Goal: Information Seeking & Learning: Learn about a topic

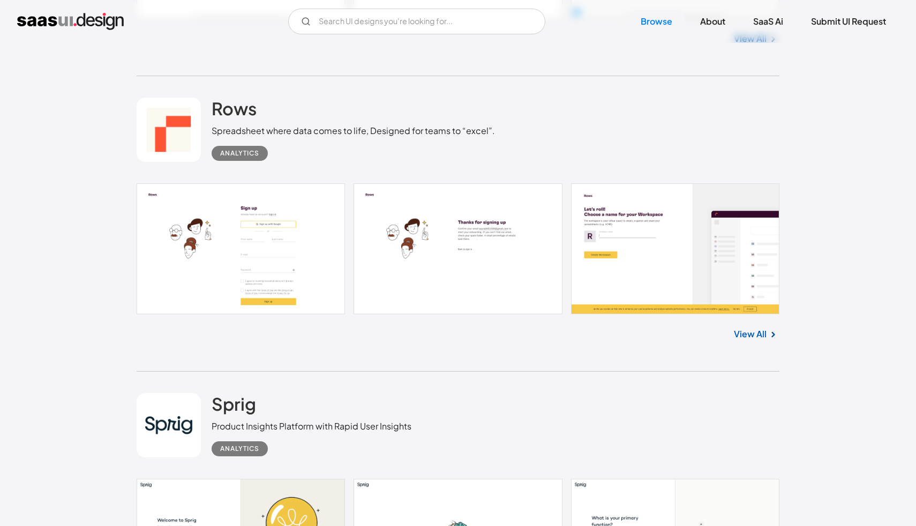
scroll to position [7893, 0]
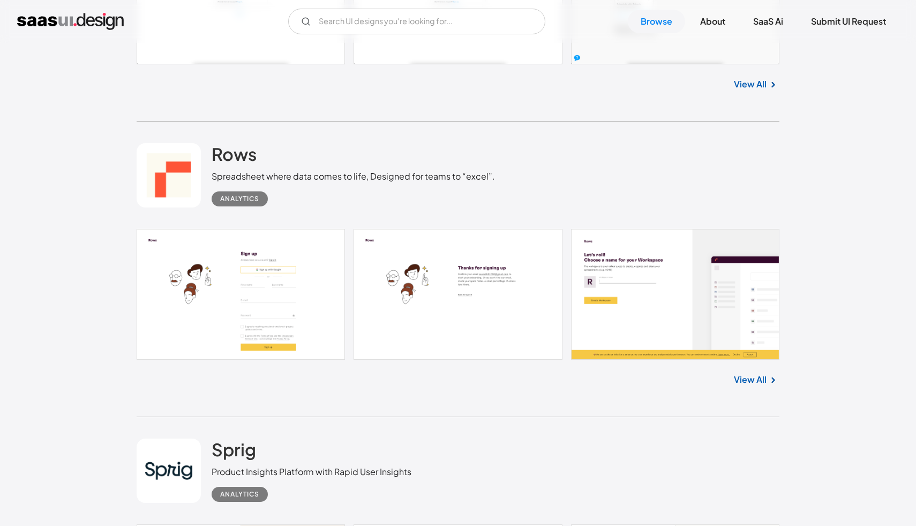
click at [758, 393] on div "View All" at bounding box center [458, 377] width 643 height 35
click at [750, 384] on link "View All" at bounding box center [750, 379] width 33 height 13
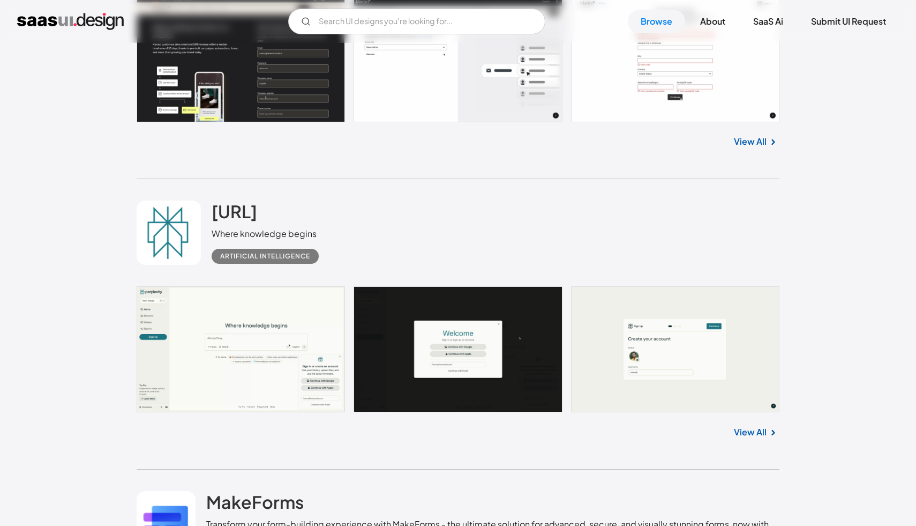
scroll to position [8744, 0]
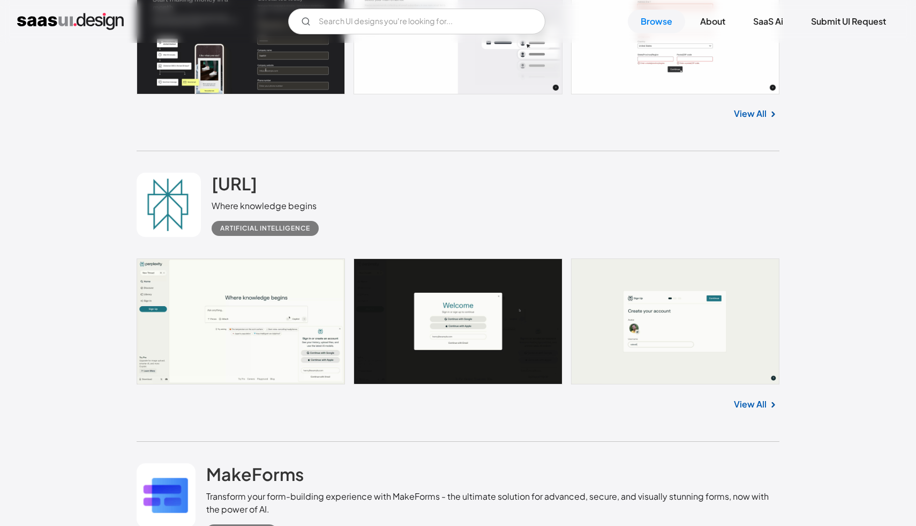
click at [282, 339] on link at bounding box center [458, 321] width 643 height 126
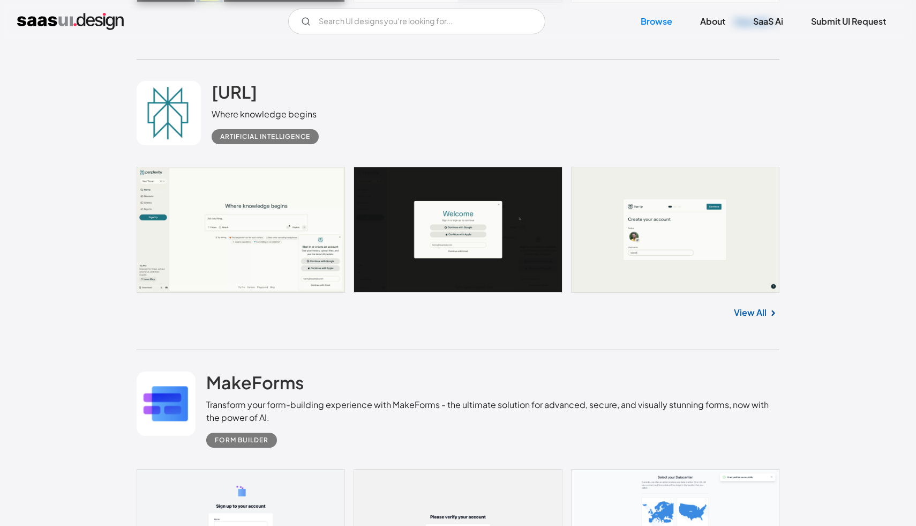
scroll to position [9055, 0]
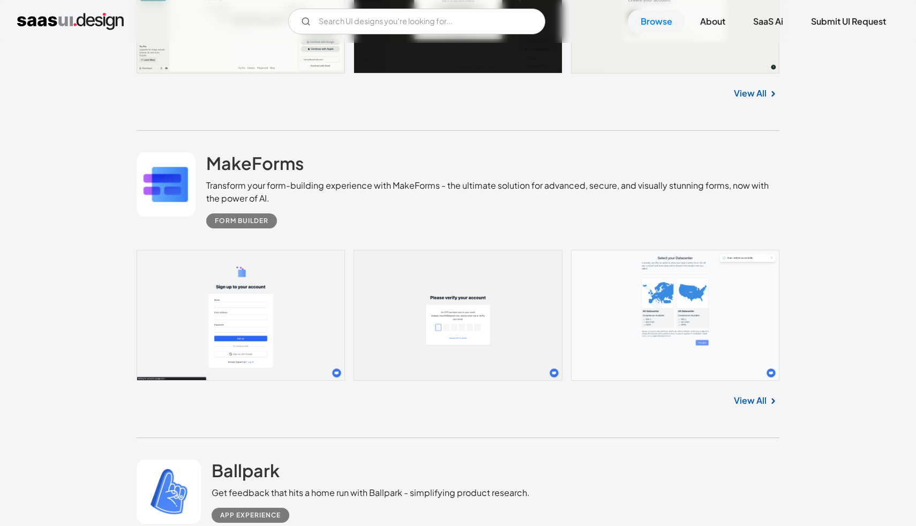
click at [689, 319] on link at bounding box center [458, 315] width 643 height 131
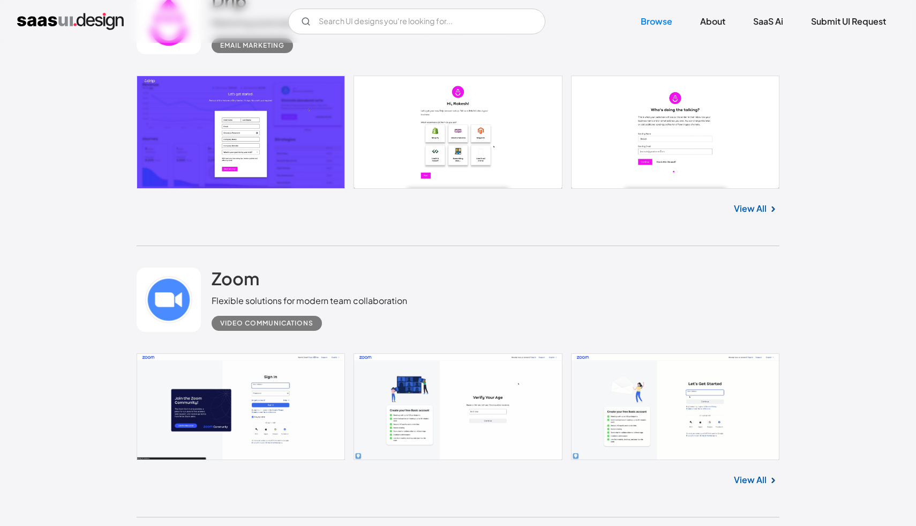
scroll to position [10057, 0]
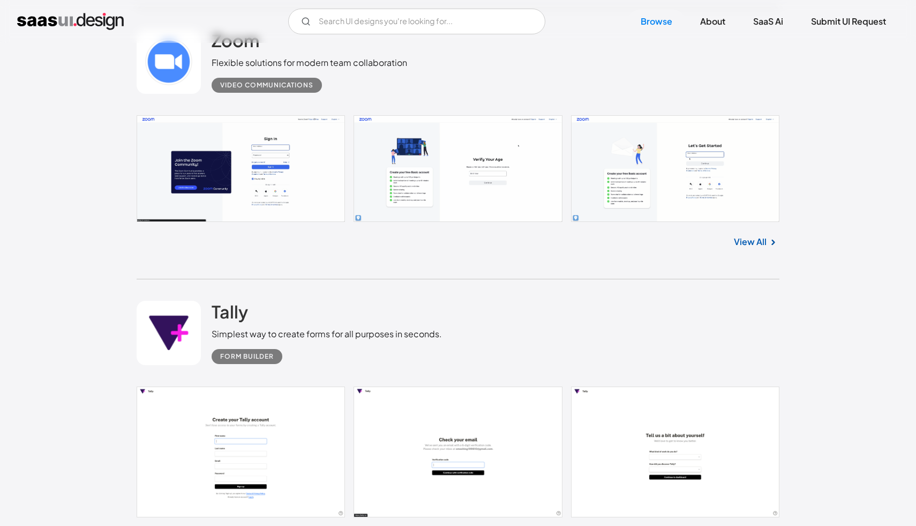
click at [383, 166] on link at bounding box center [458, 168] width 643 height 107
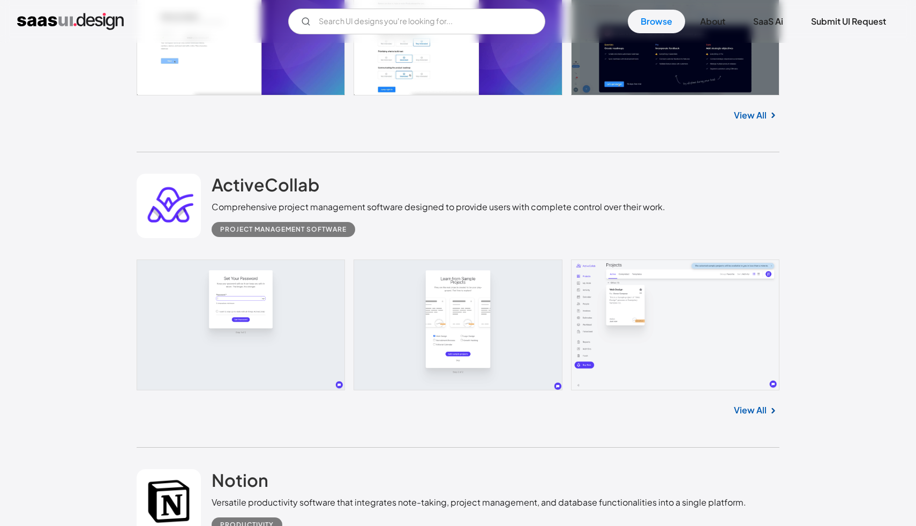
scroll to position [14214, 0]
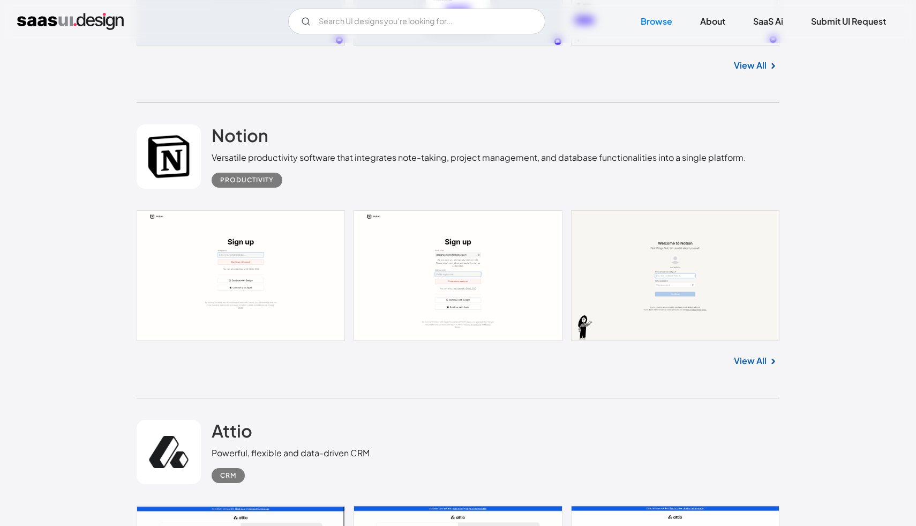
click at [339, 275] on link at bounding box center [458, 275] width 643 height 131
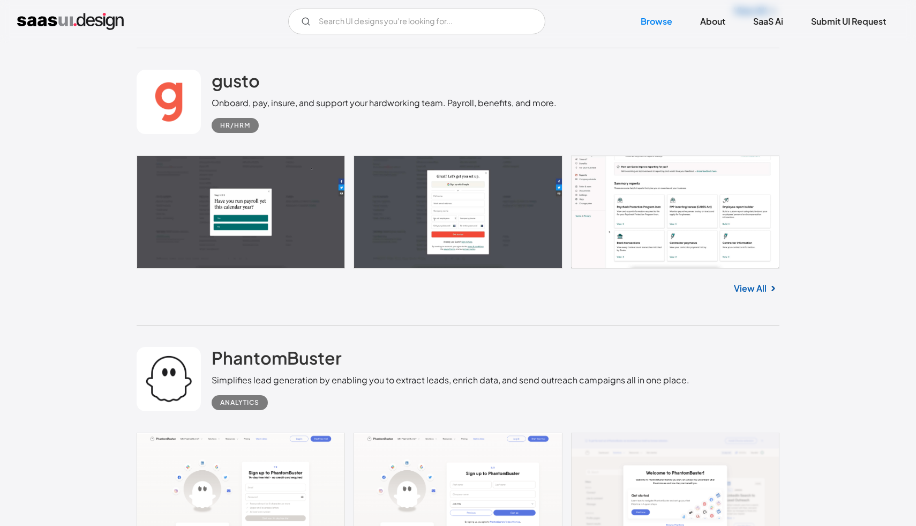
scroll to position [17407, 0]
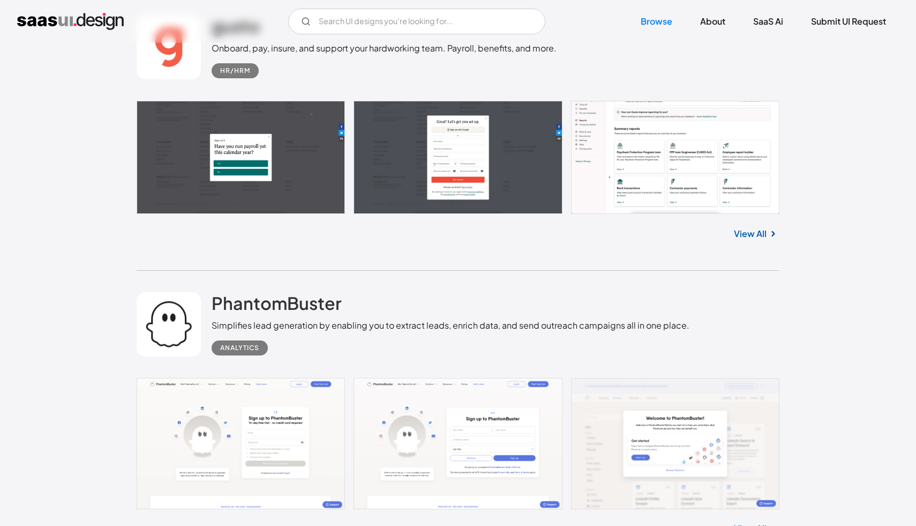
click at [649, 167] on link at bounding box center [458, 157] width 643 height 113
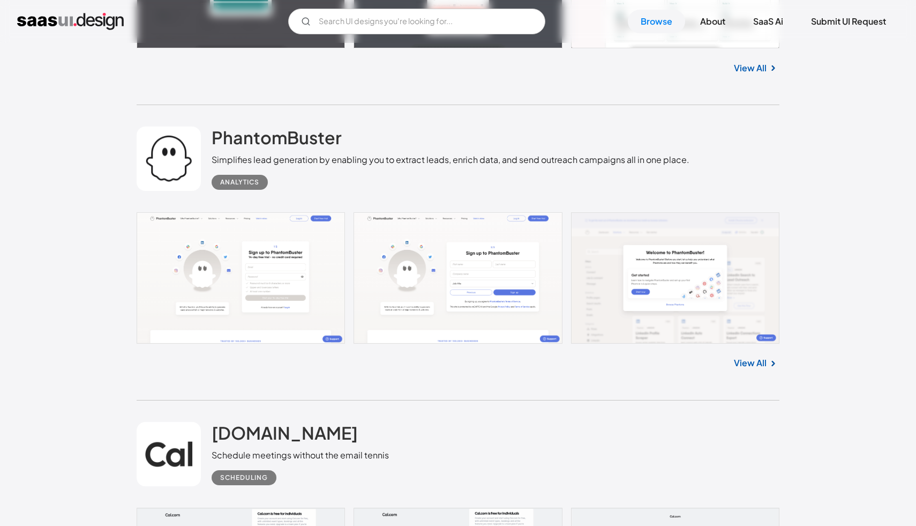
scroll to position [17691, 0]
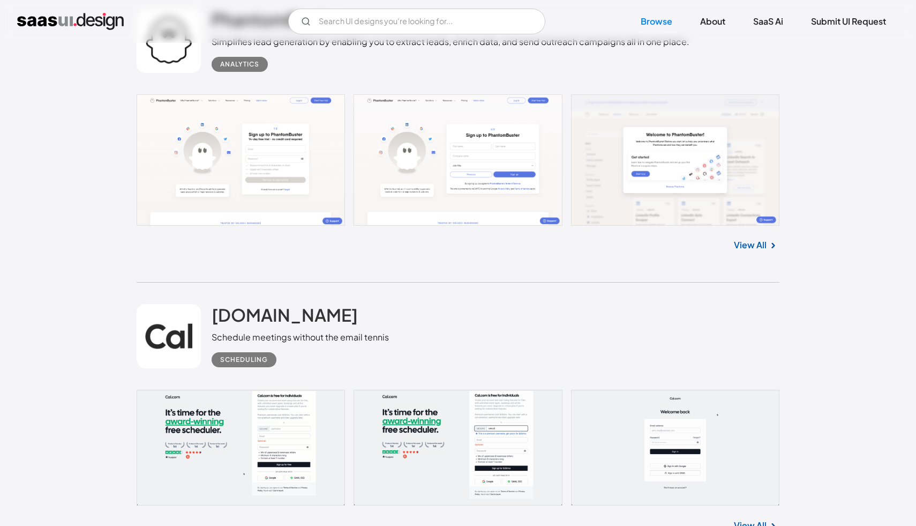
click at [504, 158] on link at bounding box center [458, 159] width 643 height 131
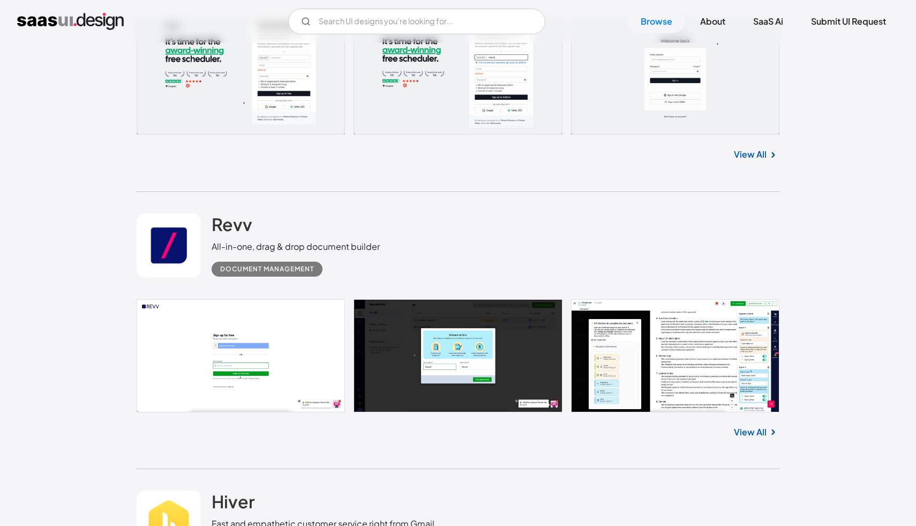
scroll to position [18035, 0]
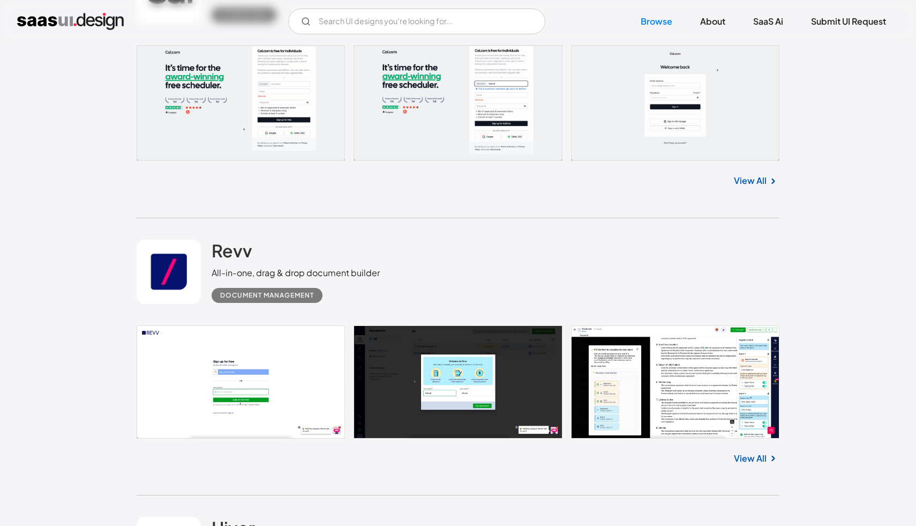
click at [612, 91] on link at bounding box center [458, 103] width 643 height 116
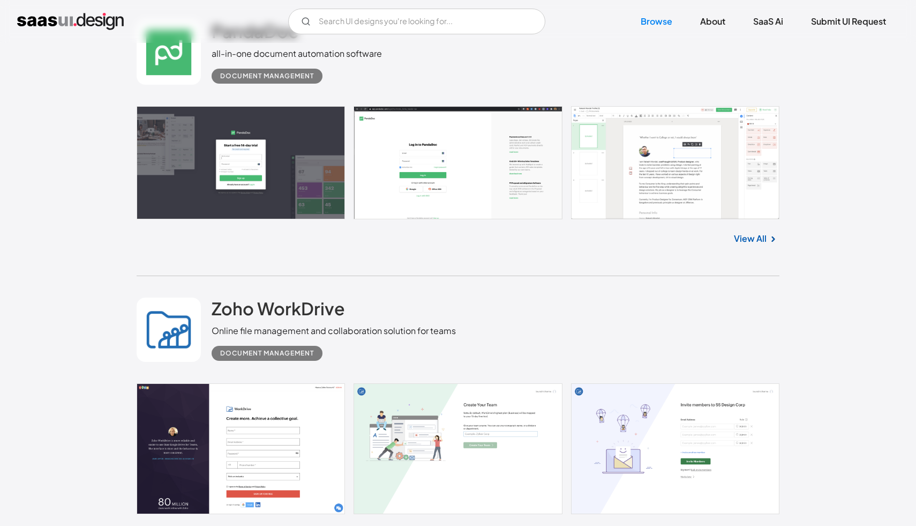
scroll to position [20285, 0]
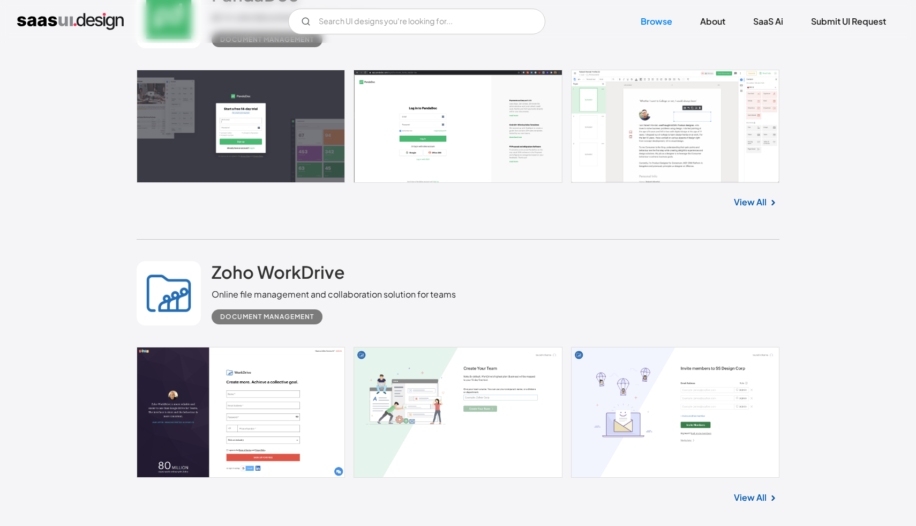
click at [680, 92] on link at bounding box center [458, 126] width 643 height 113
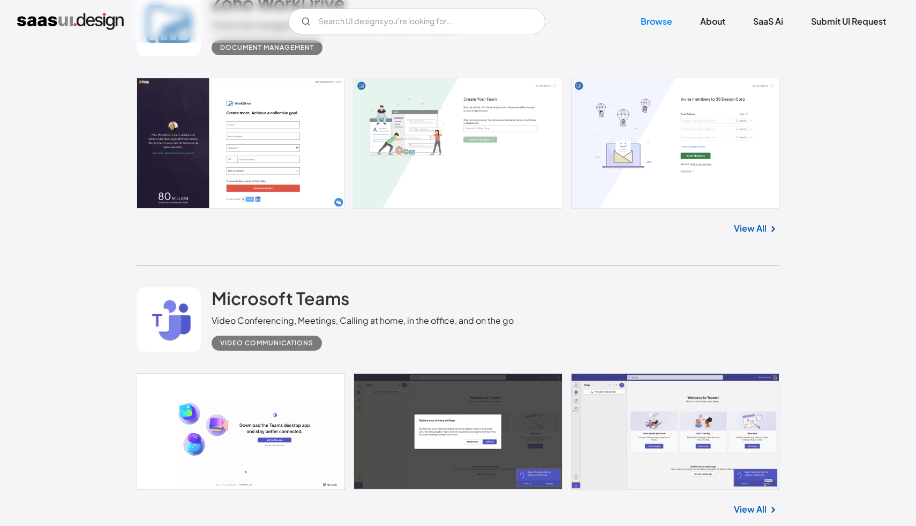
scroll to position [20759, 0]
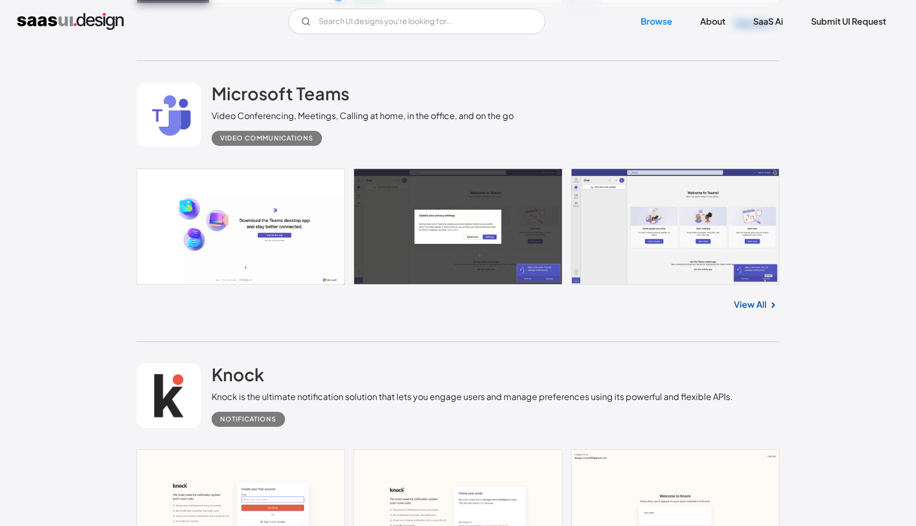
click at [628, 244] on link at bounding box center [458, 226] width 643 height 116
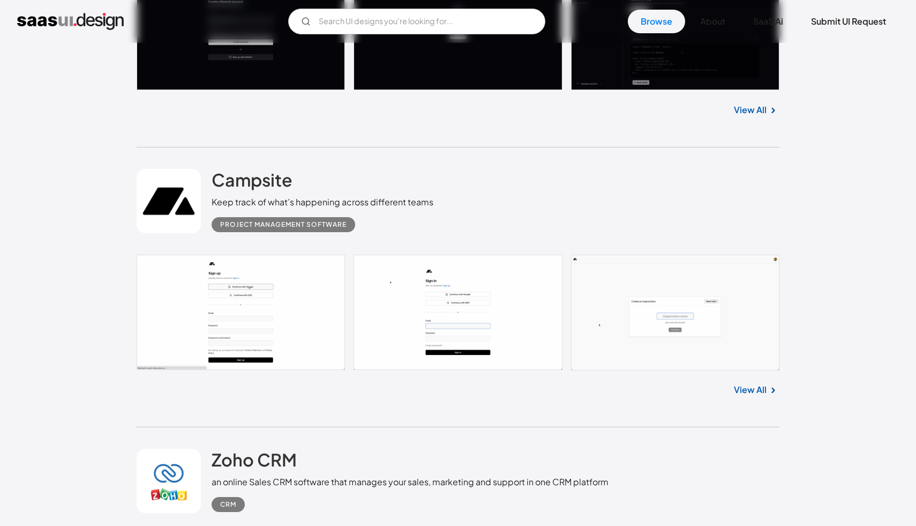
scroll to position [22238, 0]
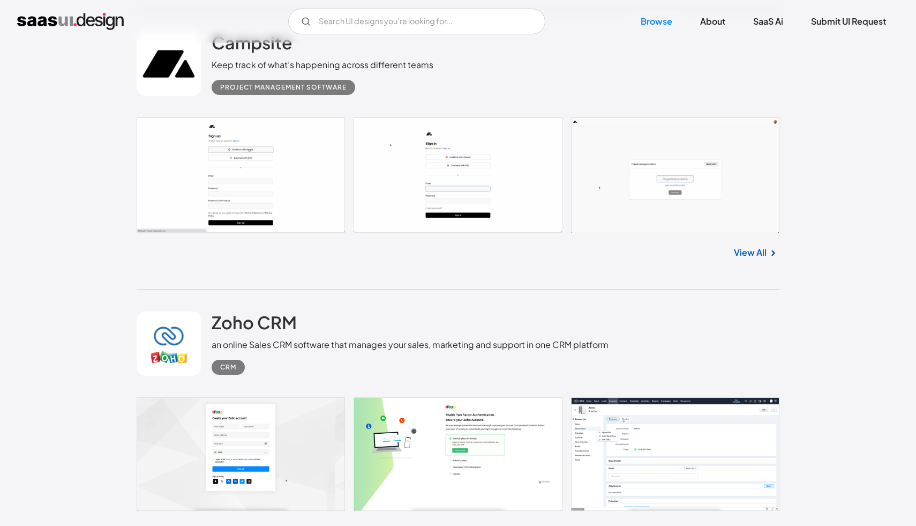
click at [309, 189] on link at bounding box center [458, 175] width 643 height 116
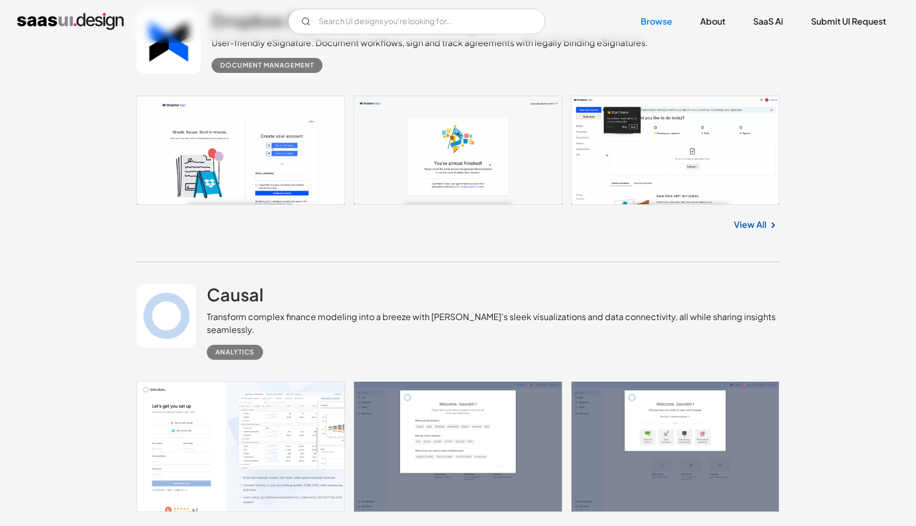
scroll to position [22988, 0]
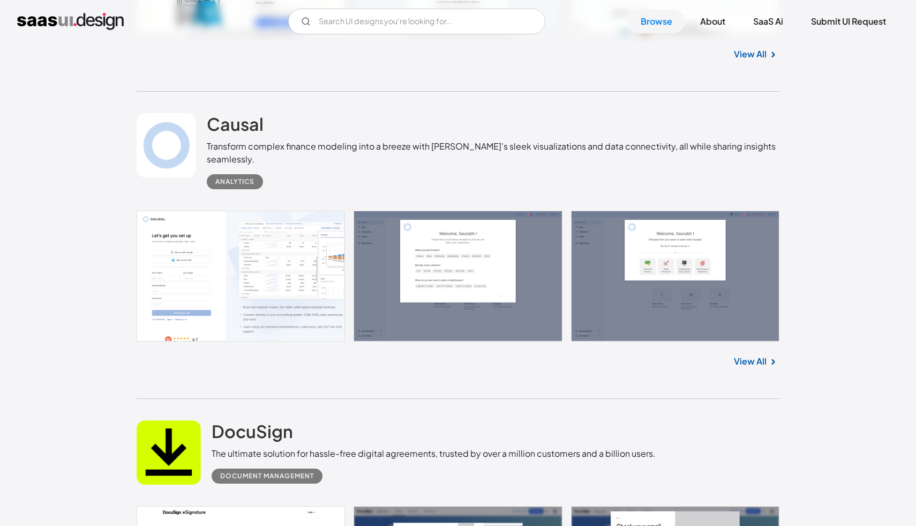
click at [250, 266] on link at bounding box center [458, 276] width 643 height 131
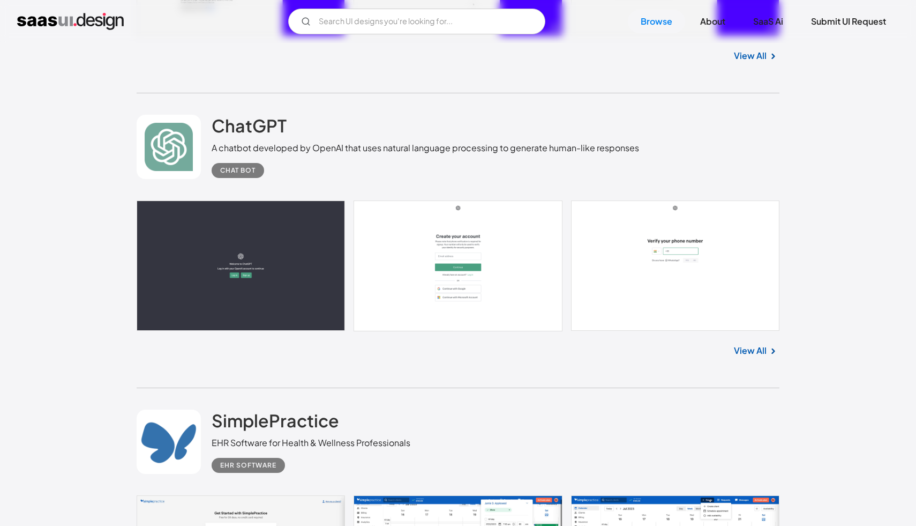
scroll to position [24188, 0]
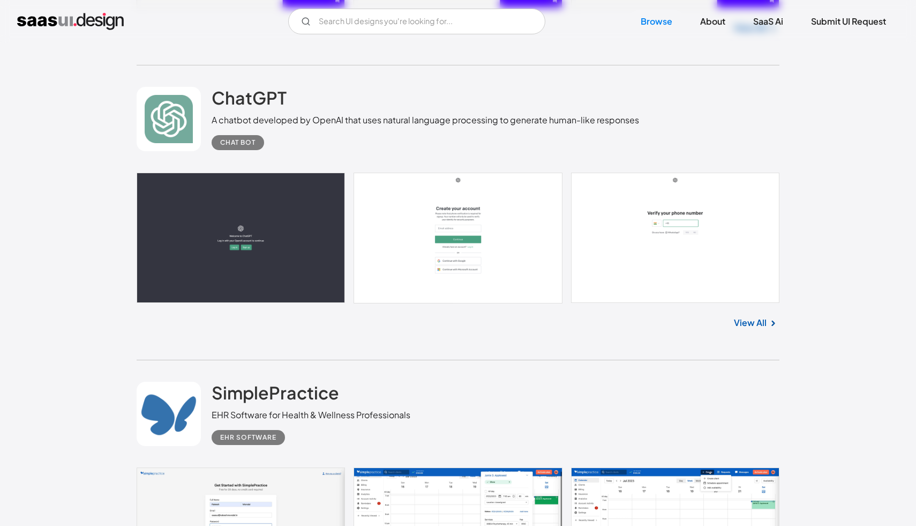
click at [696, 276] on link at bounding box center [458, 238] width 643 height 131
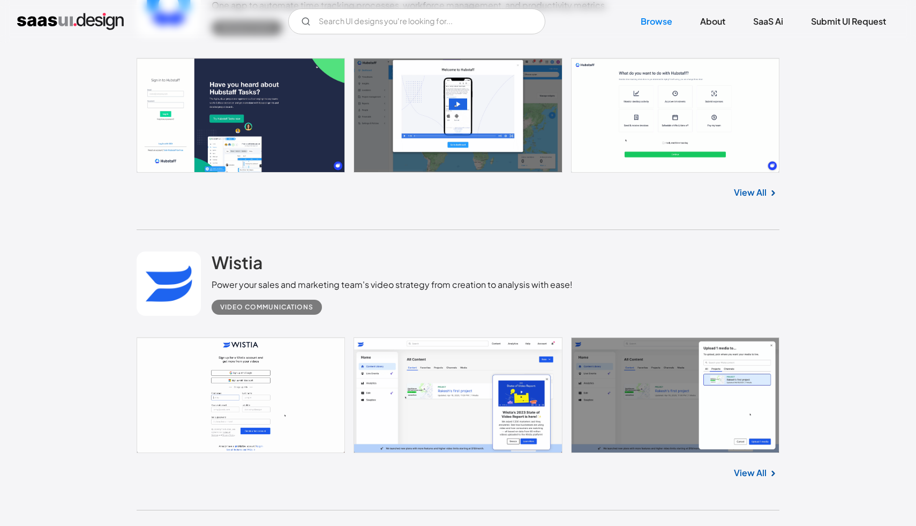
scroll to position [26375, 0]
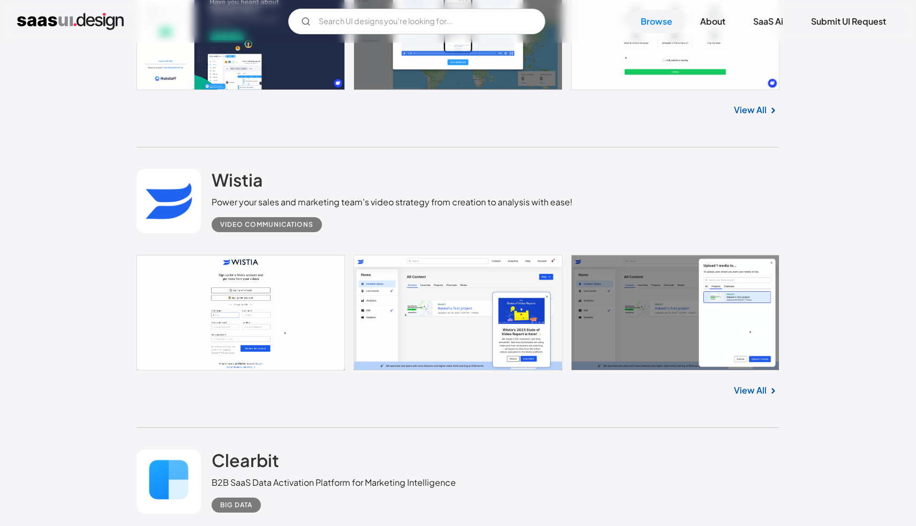
click at [476, 363] on link at bounding box center [458, 313] width 643 height 116
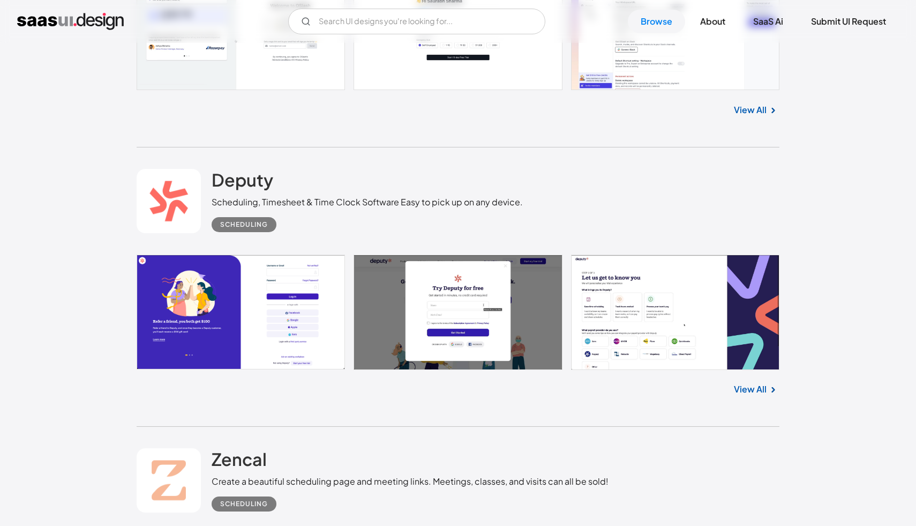
scroll to position [27986, 0]
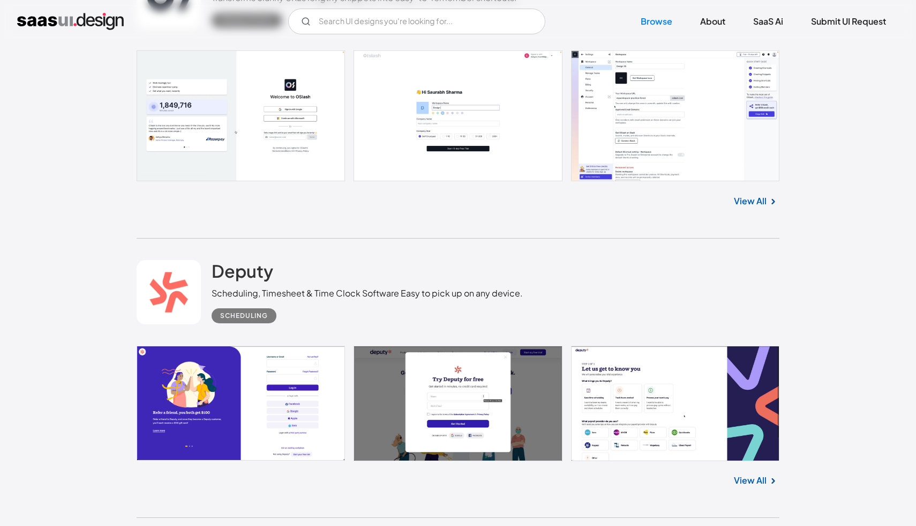
click at [680, 108] on link at bounding box center [458, 115] width 643 height 131
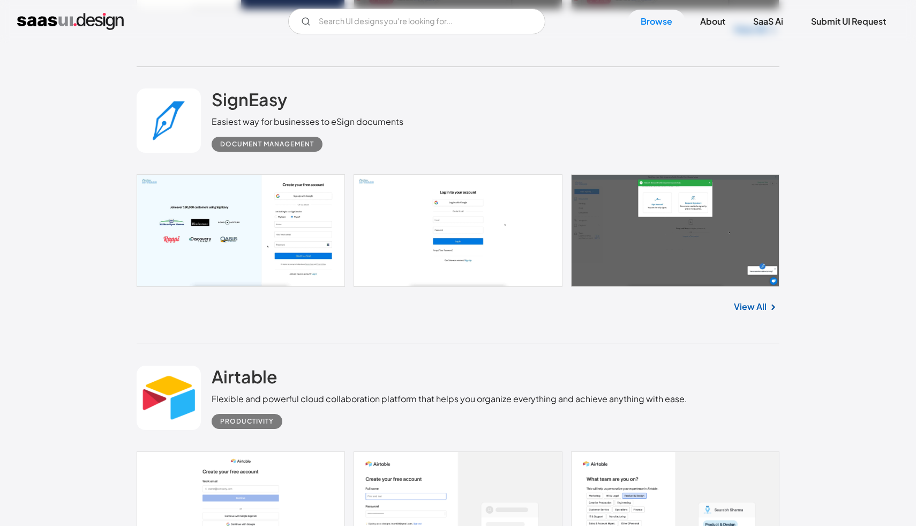
scroll to position [25361, 0]
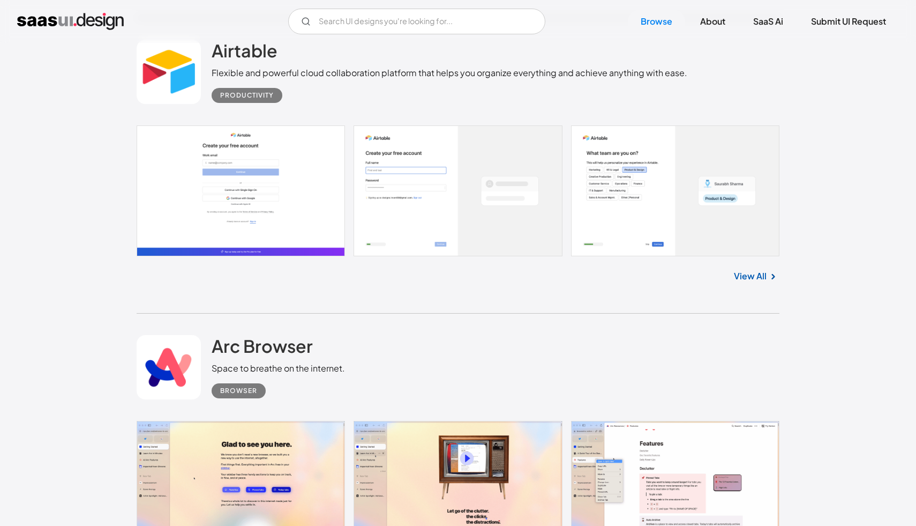
click at [756, 282] on link "View All" at bounding box center [750, 276] width 33 height 13
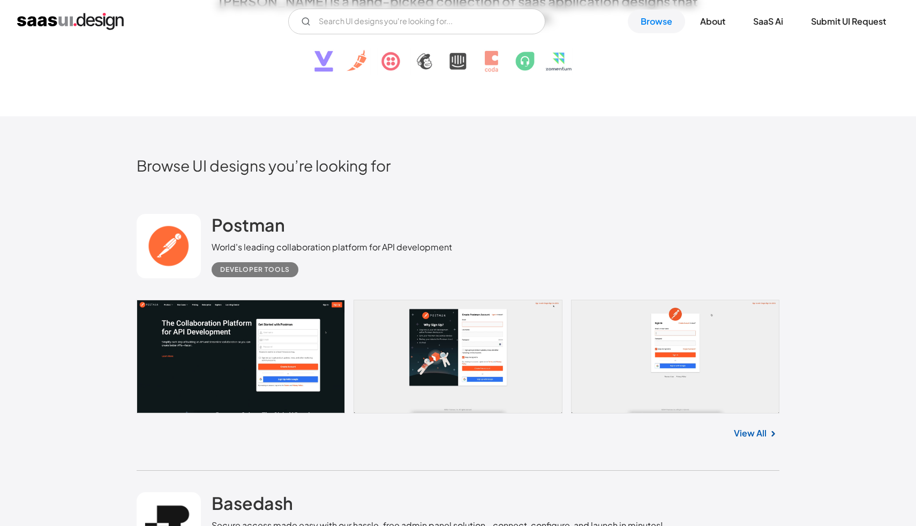
scroll to position [0, 0]
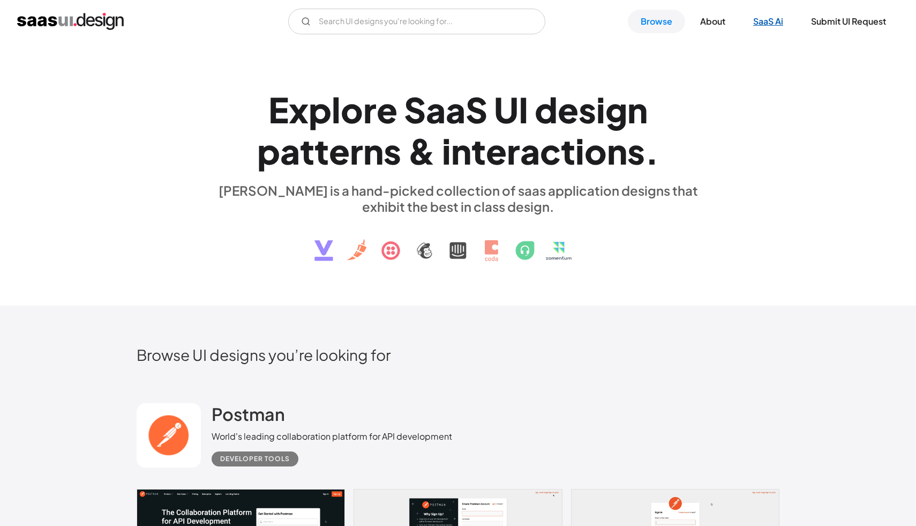
click at [776, 25] on link "SaaS Ai" at bounding box center [768, 22] width 56 height 24
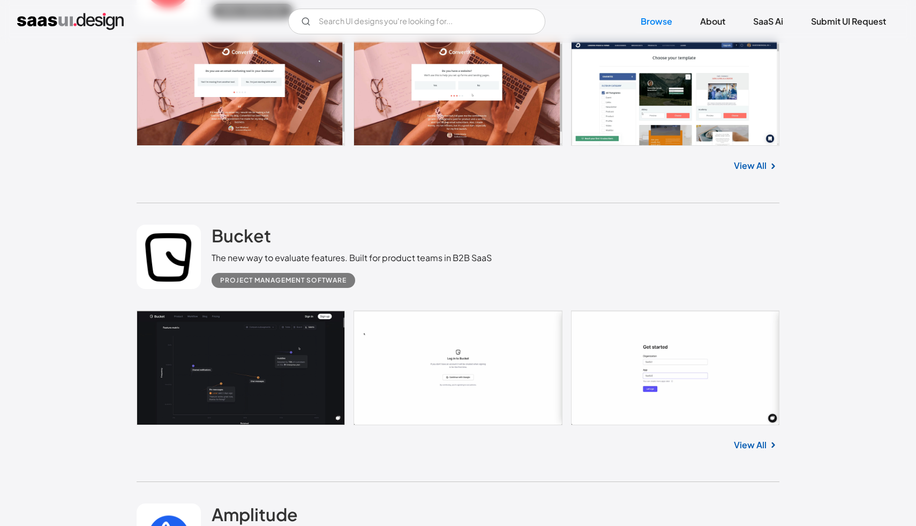
scroll to position [2076, 0]
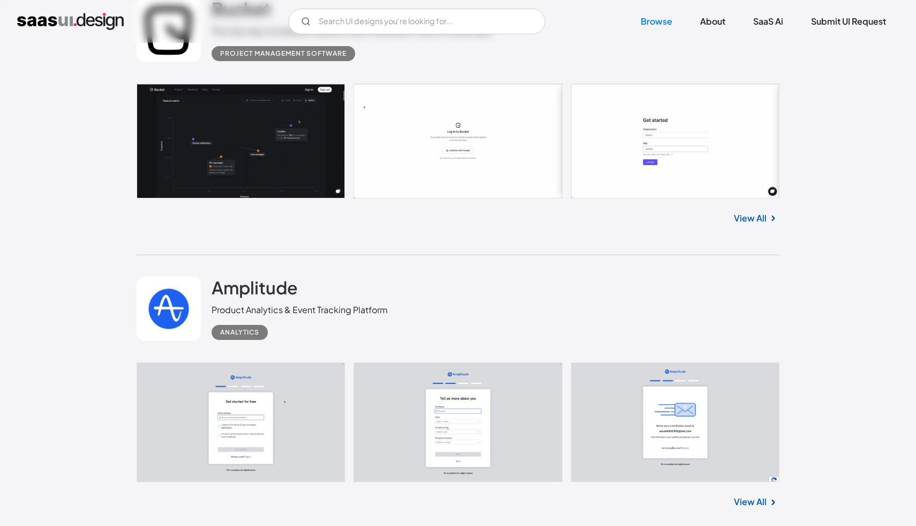
click at [762, 218] on link "View All" at bounding box center [750, 218] width 33 height 13
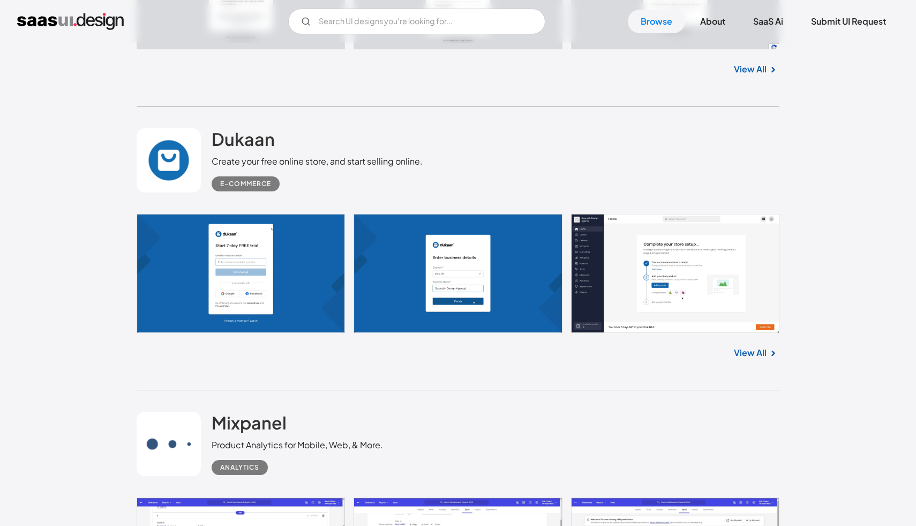
scroll to position [2376, 0]
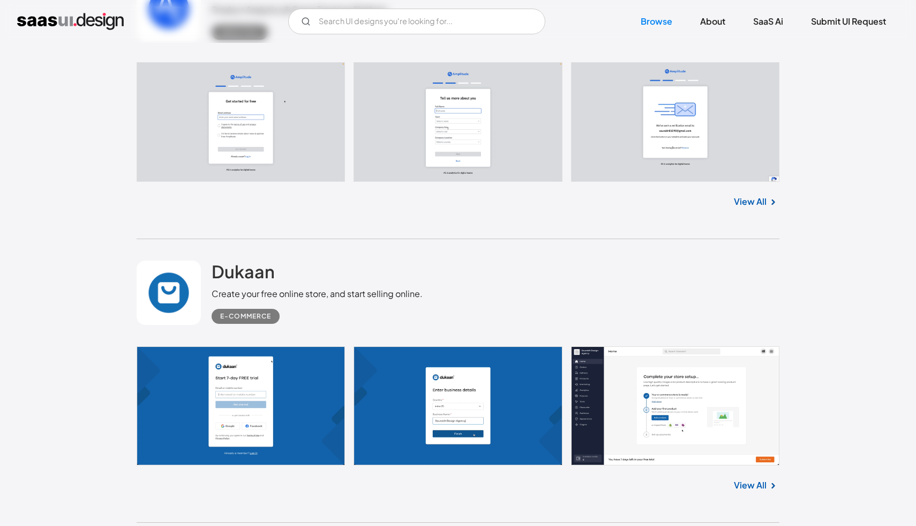
click at [751, 205] on link "View All" at bounding box center [750, 201] width 33 height 13
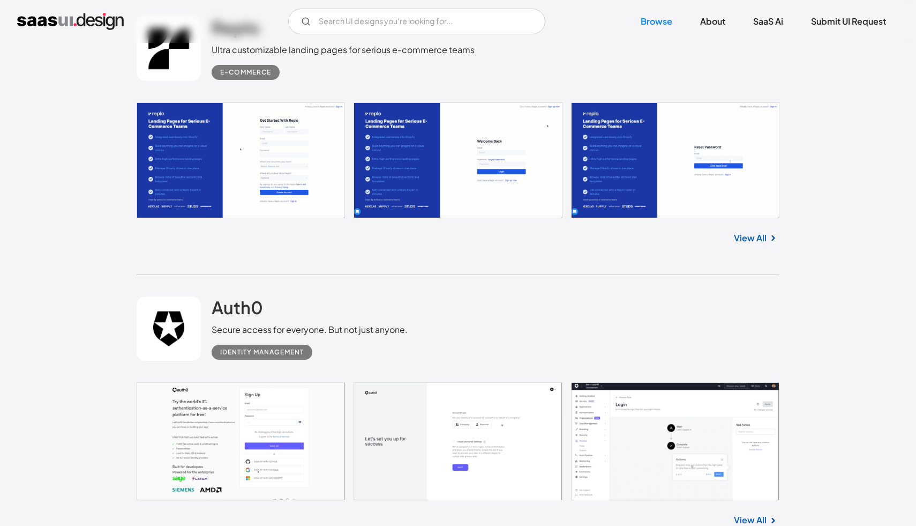
scroll to position [3236, 0]
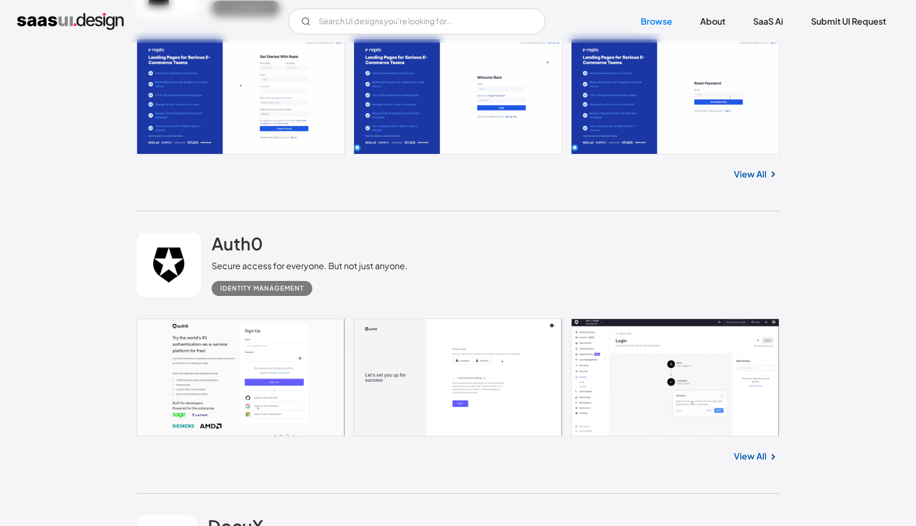
click at [662, 381] on link at bounding box center [458, 377] width 643 height 118
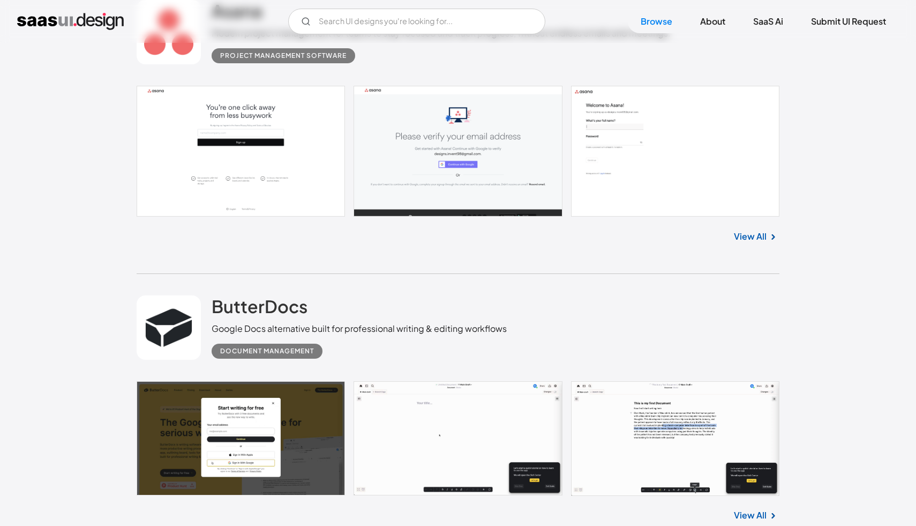
scroll to position [5989, 0]
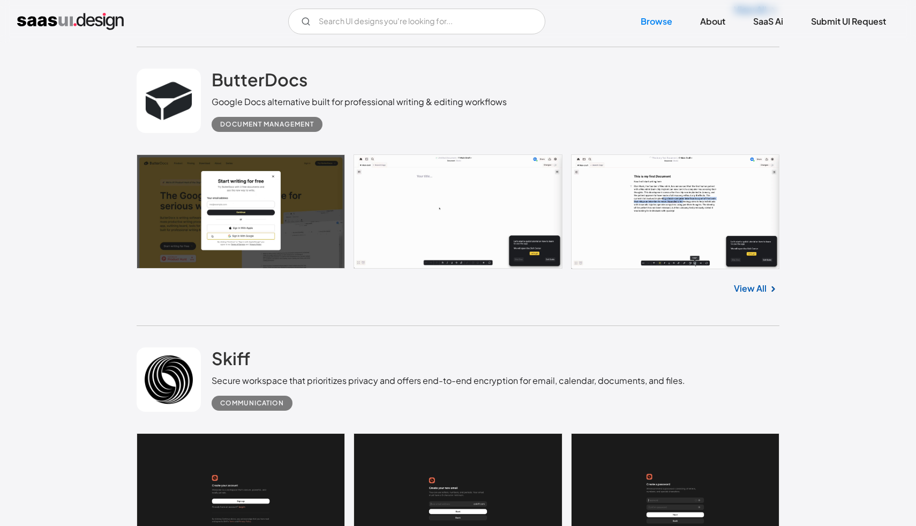
click at [693, 205] on link at bounding box center [458, 211] width 643 height 115
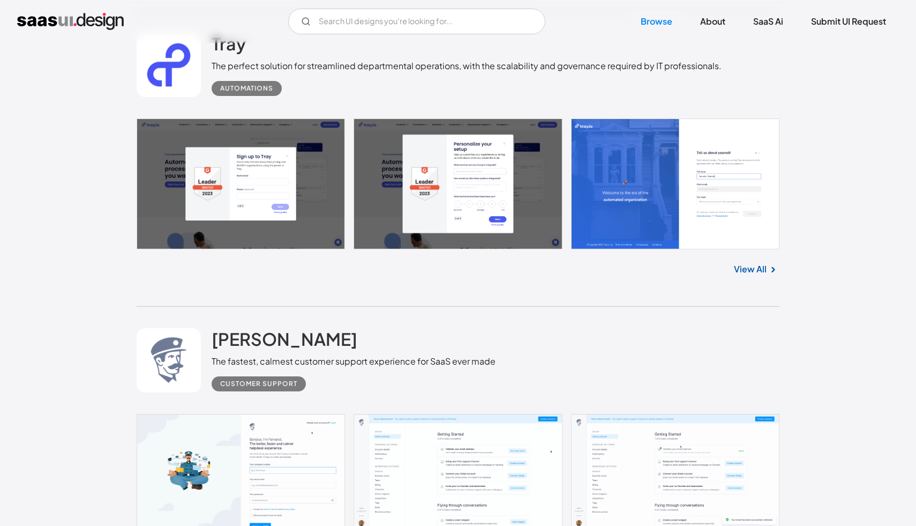
scroll to position [4225, 0]
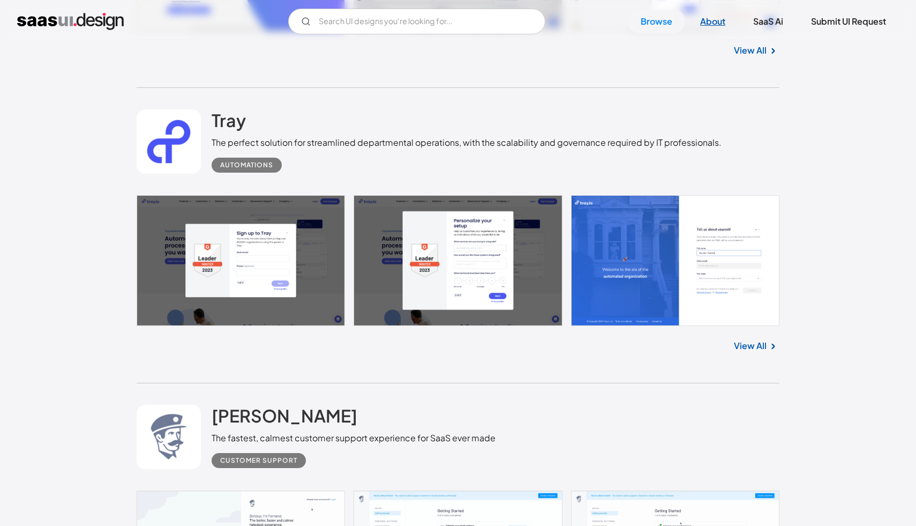
click at [714, 24] on link "About" at bounding box center [712, 22] width 51 height 24
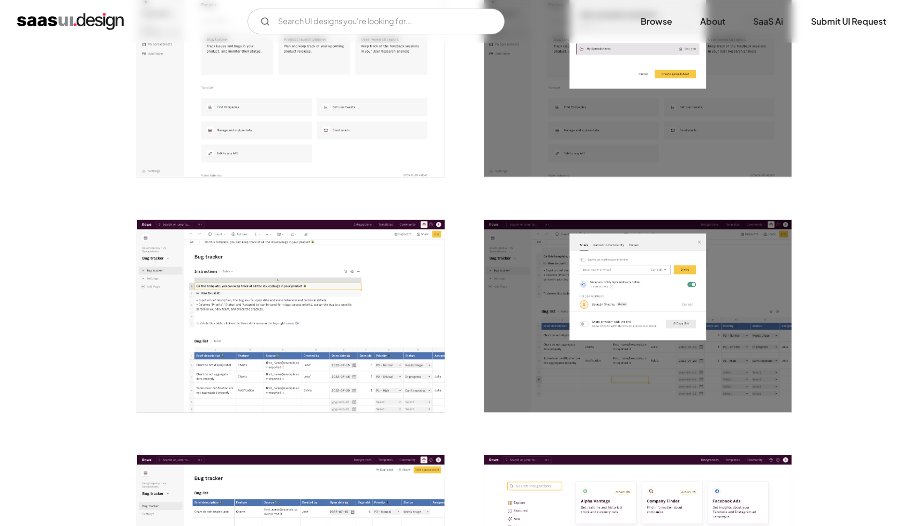
scroll to position [2234, 0]
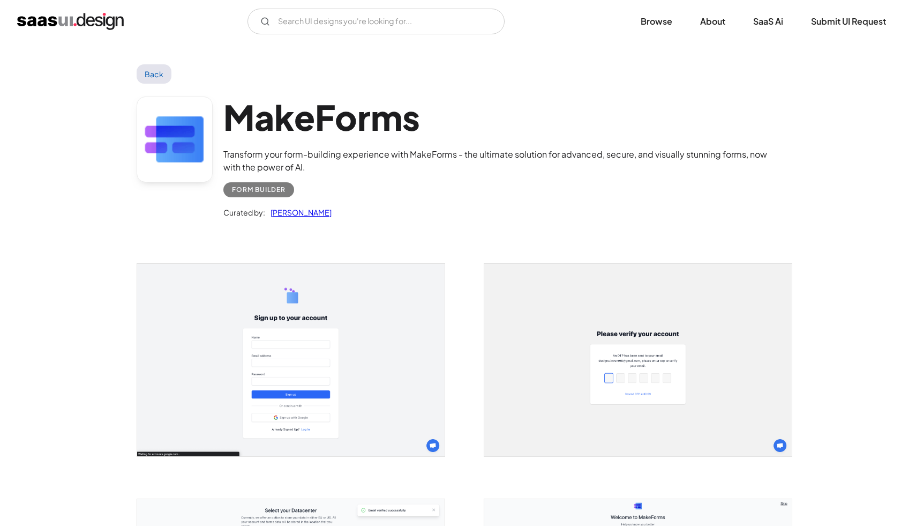
scroll to position [632, 0]
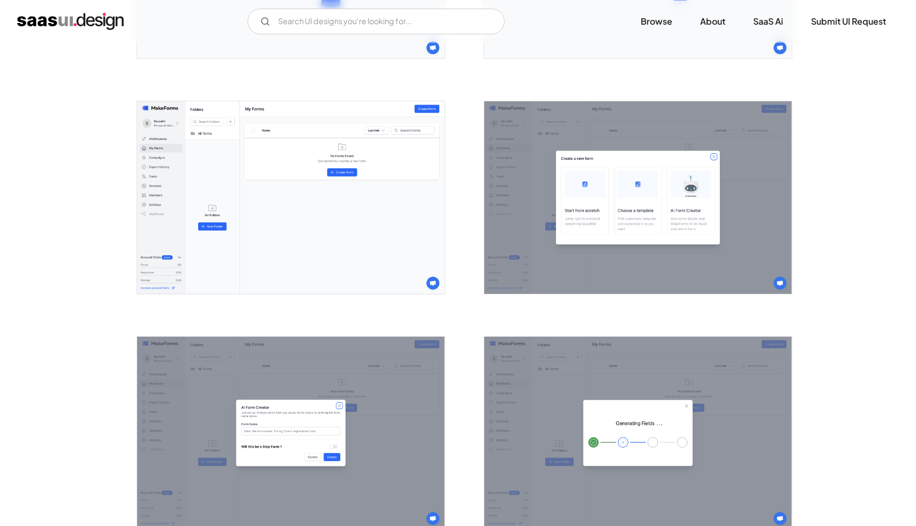
click at [229, 182] on img "open lightbox" at bounding box center [291, 197] width 308 height 192
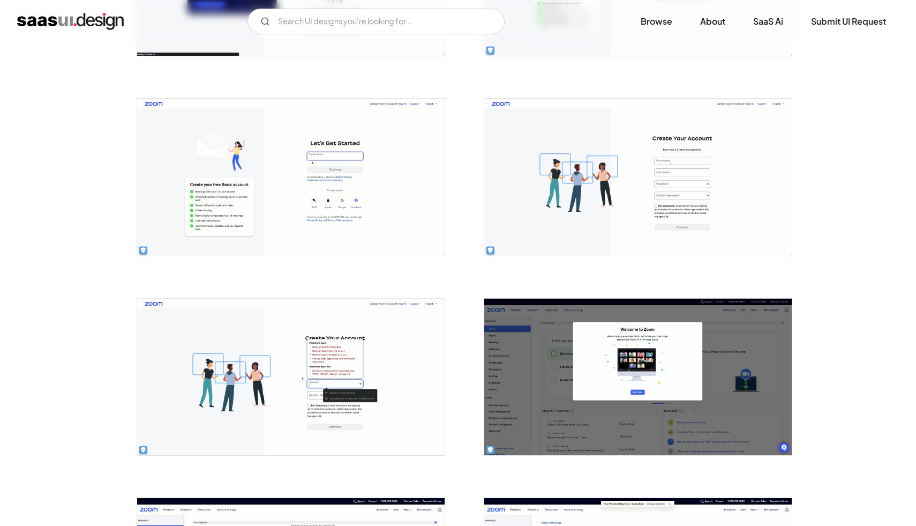
scroll to position [616, 0]
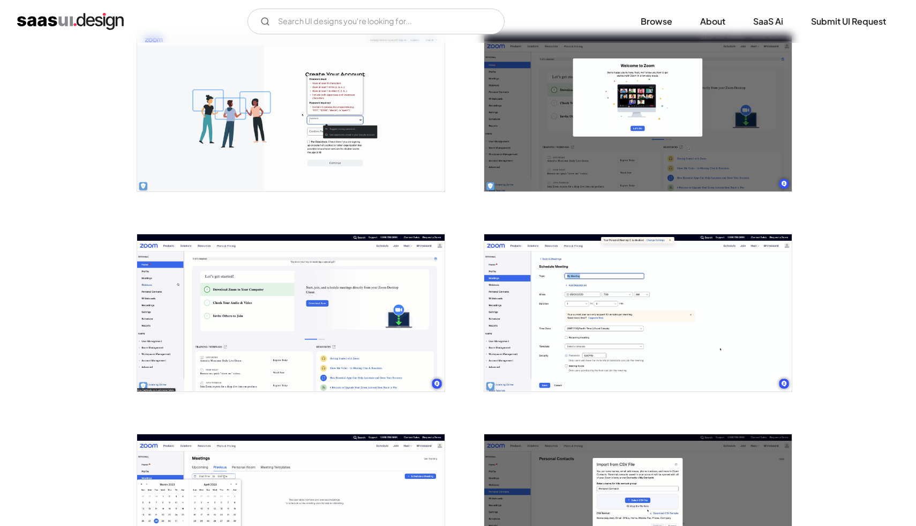
click at [331, 334] on img "open lightbox" at bounding box center [291, 312] width 308 height 157
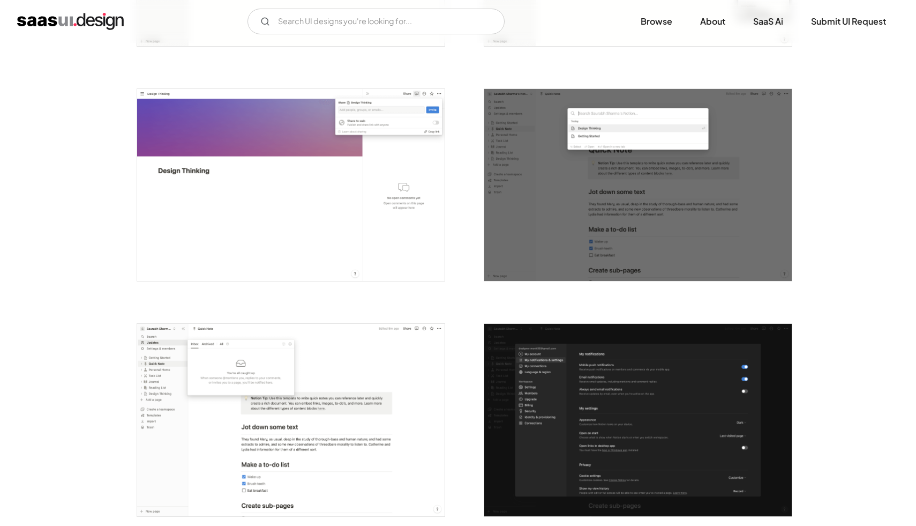
scroll to position [2124, 0]
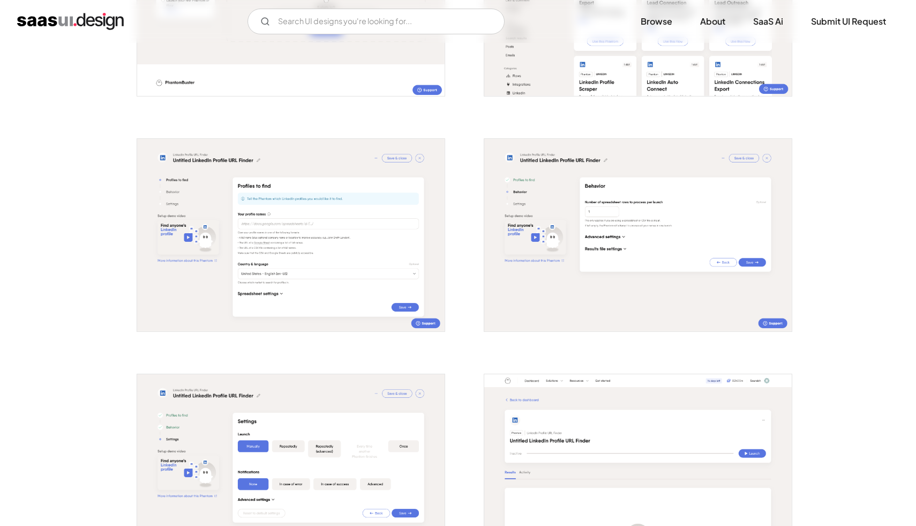
scroll to position [1106, 0]
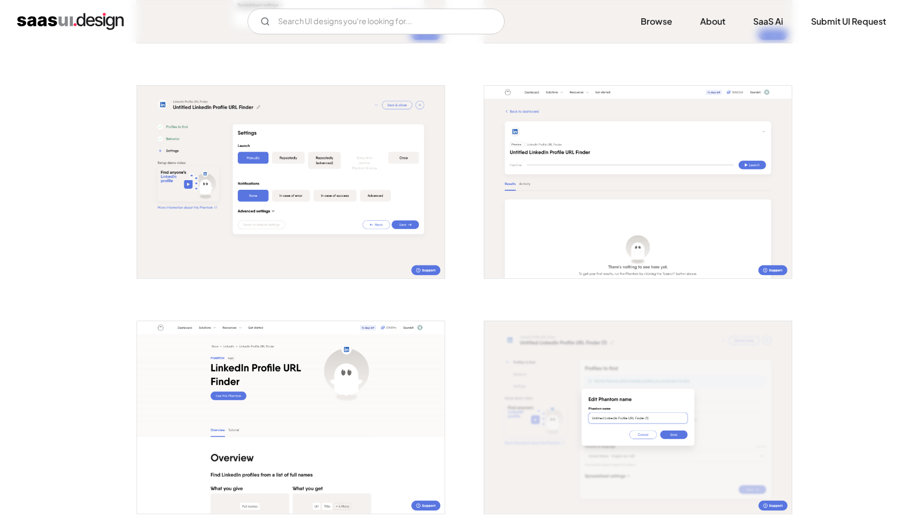
click at [312, 207] on img "open lightbox" at bounding box center [291, 182] width 308 height 192
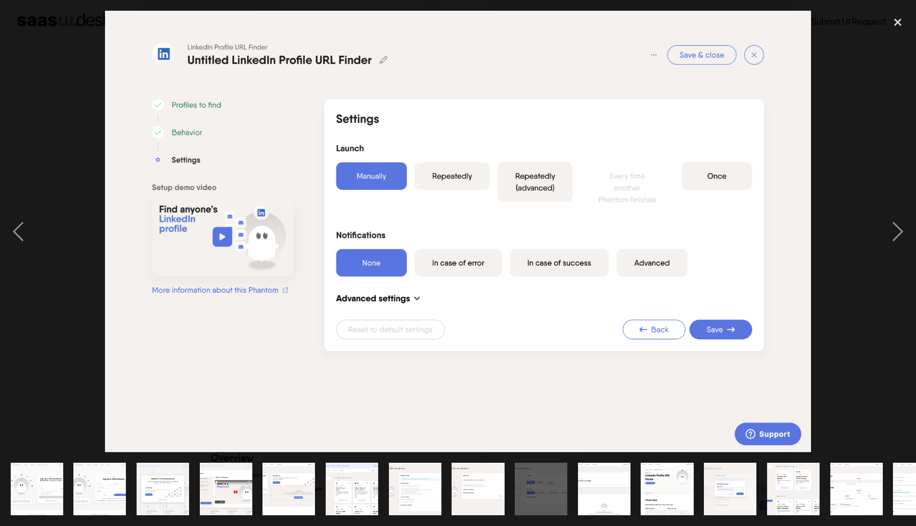
click at [42, 132] on div at bounding box center [458, 232] width 916 height 442
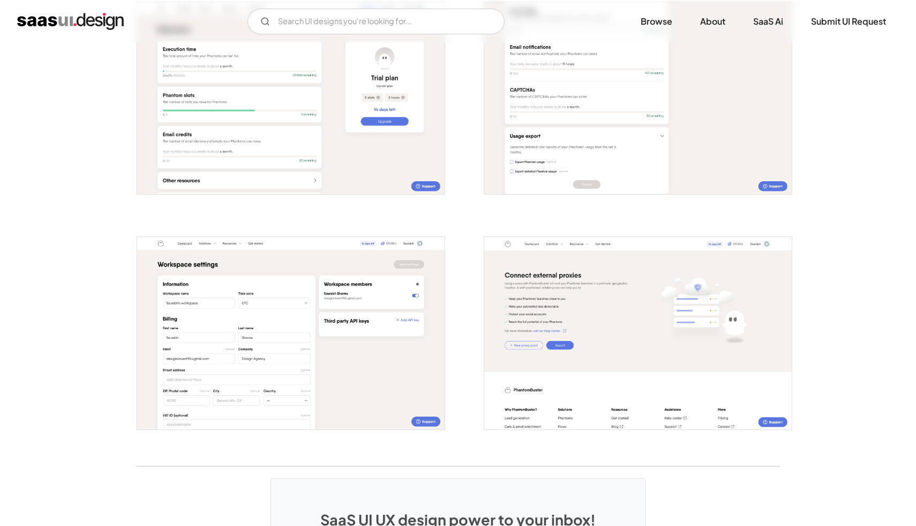
scroll to position [2186, 0]
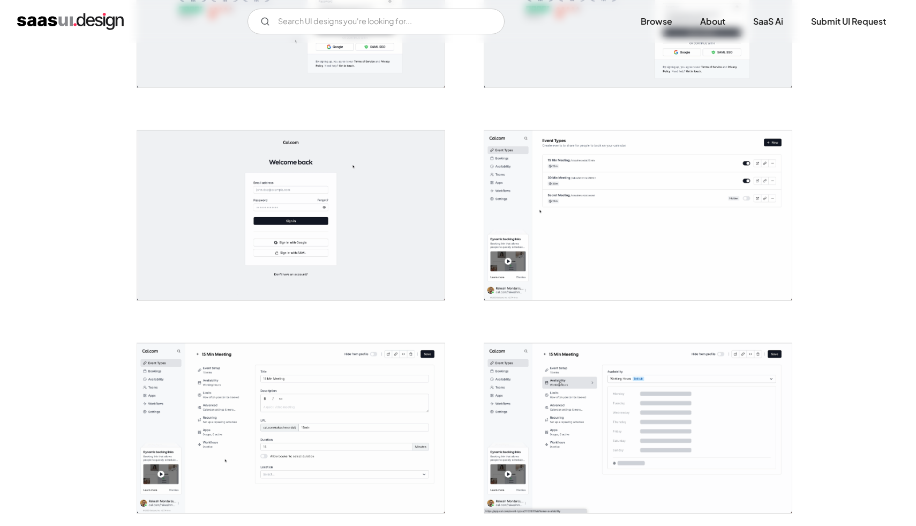
scroll to position [602, 0]
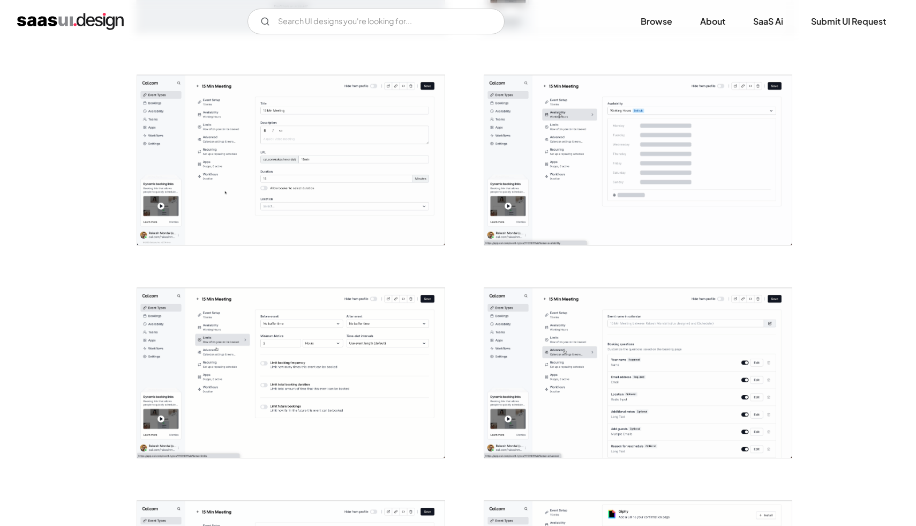
click at [581, 167] on img "open lightbox" at bounding box center [638, 160] width 308 height 170
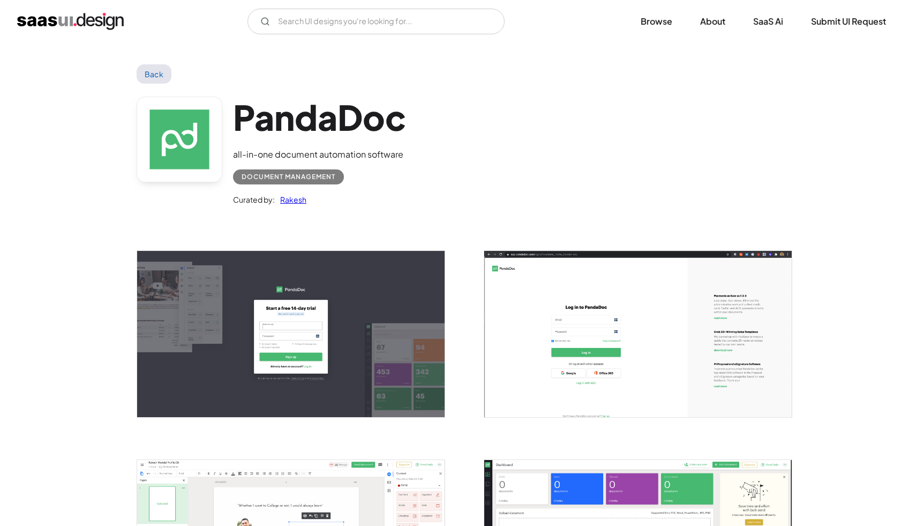
click at [158, 71] on link "Back" at bounding box center [154, 73] width 35 height 19
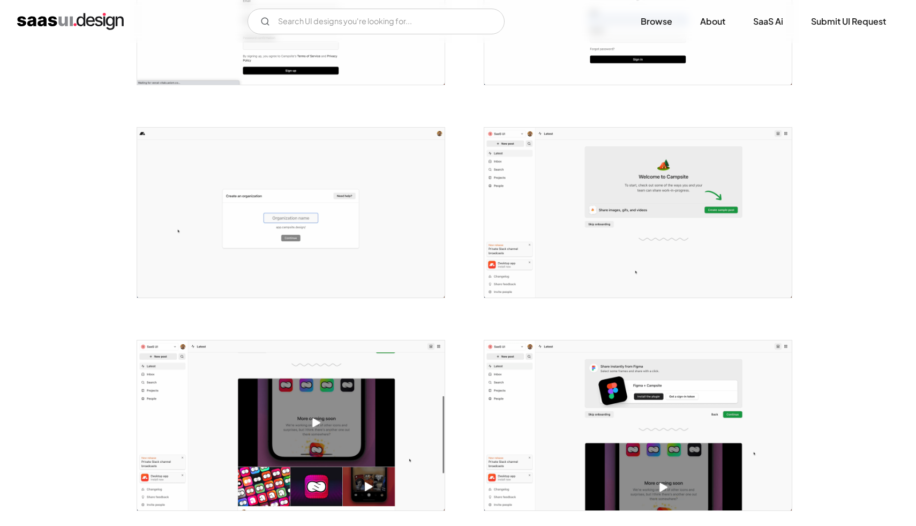
scroll to position [363, 0]
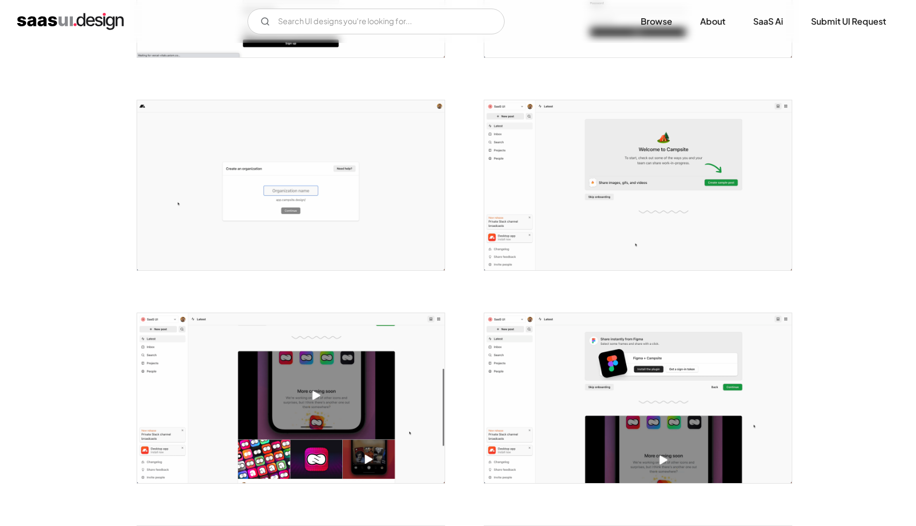
click at [279, 356] on img "open lightbox" at bounding box center [291, 398] width 308 height 170
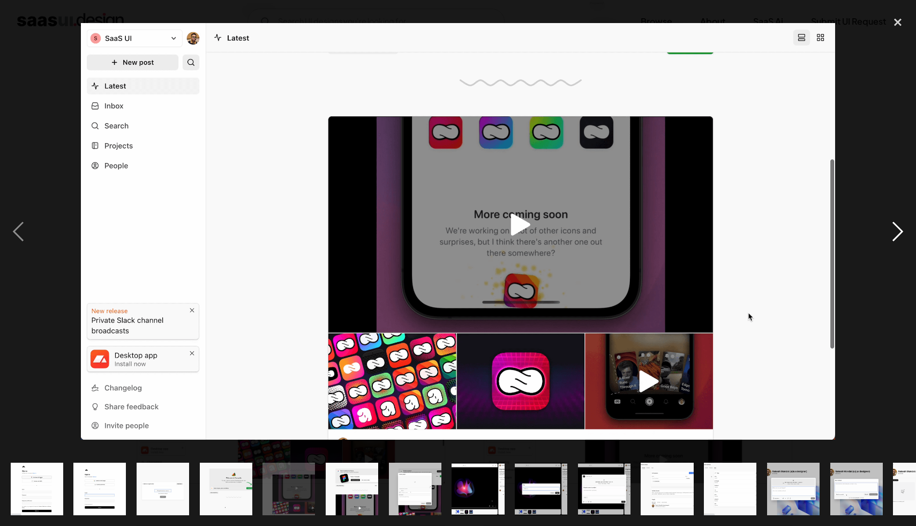
click at [895, 219] on div "next image" at bounding box center [898, 232] width 36 height 442
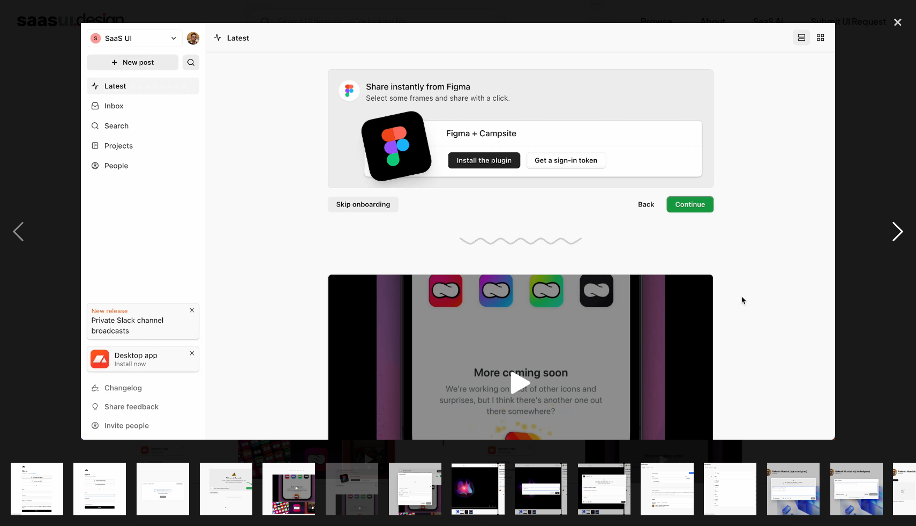
click at [895, 219] on div "next image" at bounding box center [898, 232] width 36 height 442
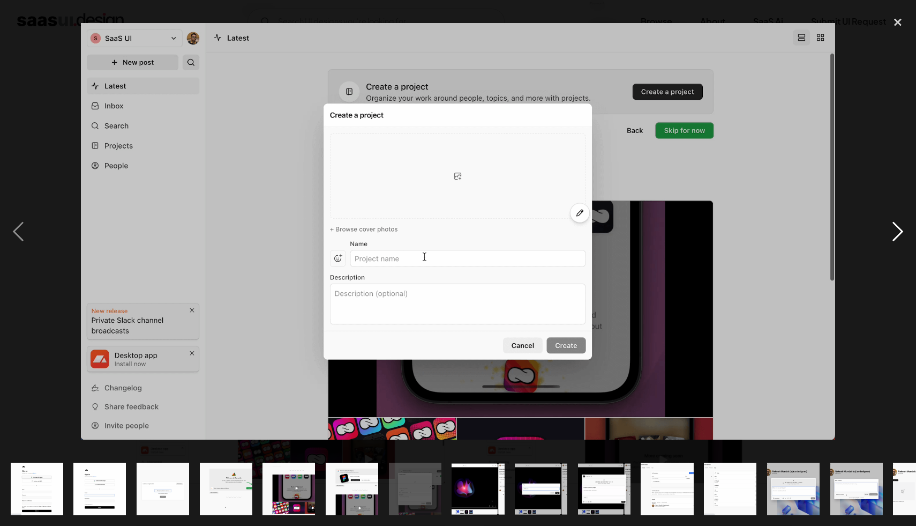
click at [895, 219] on div "next image" at bounding box center [898, 232] width 36 height 442
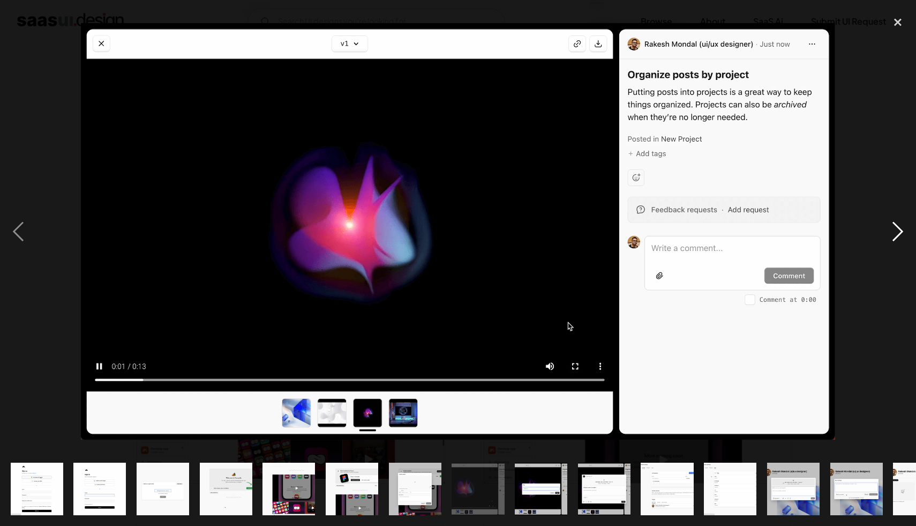
click at [880, 134] on div "next image" at bounding box center [898, 232] width 36 height 442
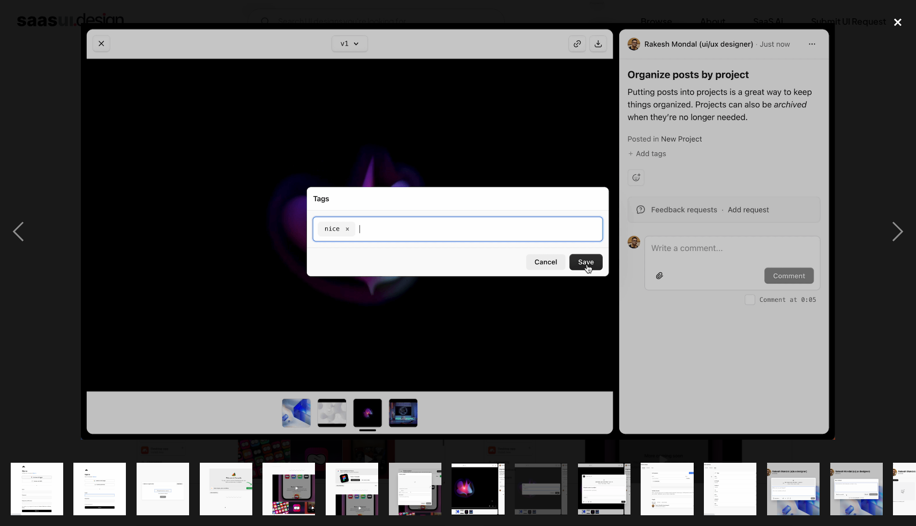
click at [899, 28] on div "close lightbox" at bounding box center [898, 23] width 36 height 24
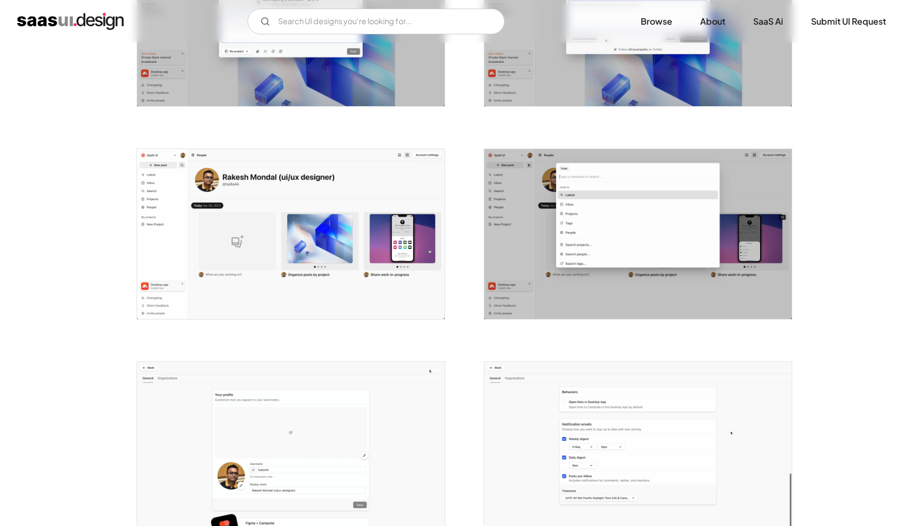
scroll to position [1748, 0]
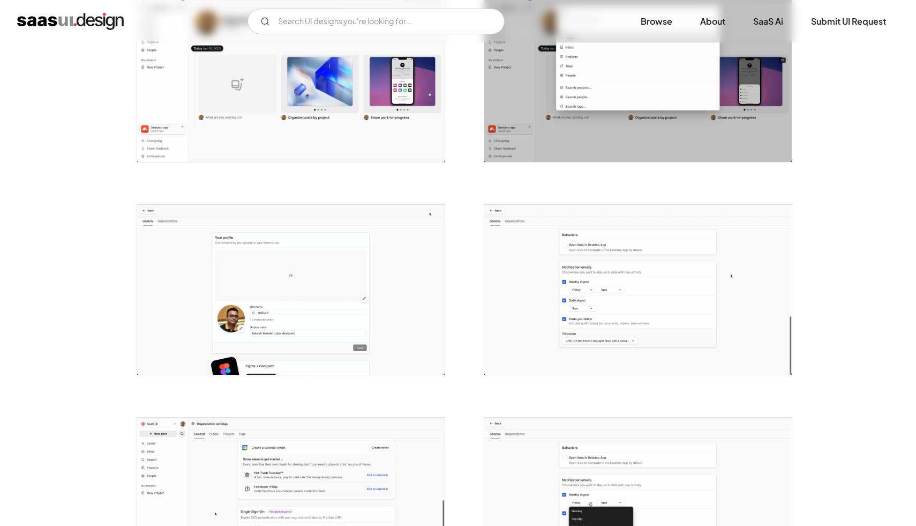
click at [185, 244] on img "open lightbox" at bounding box center [291, 290] width 308 height 170
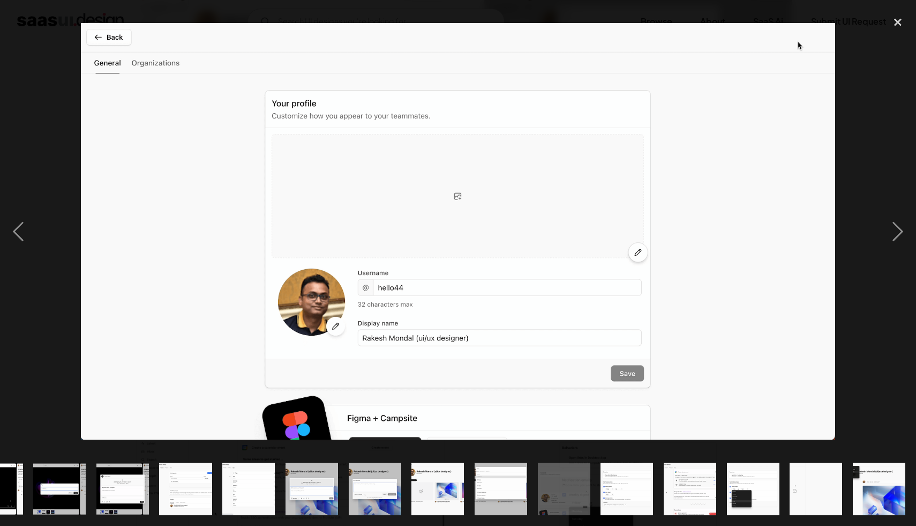
scroll to position [0, 482]
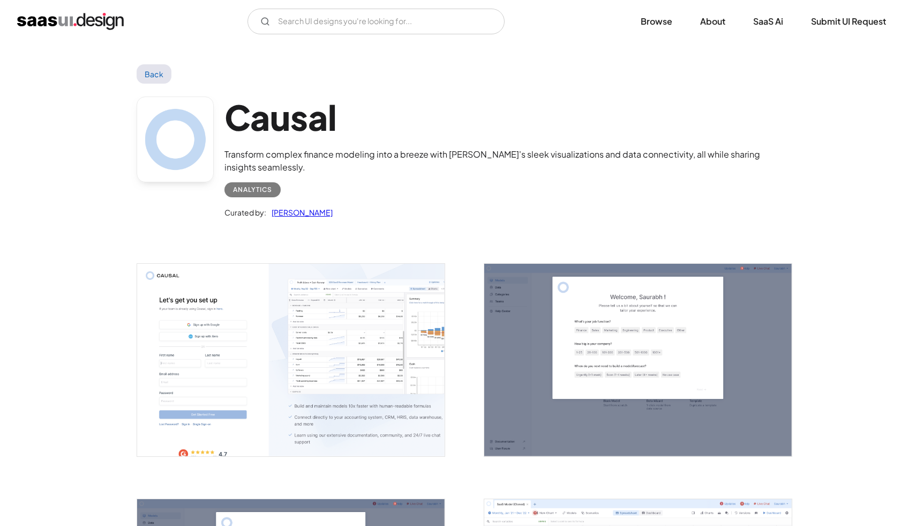
scroll to position [291, 0]
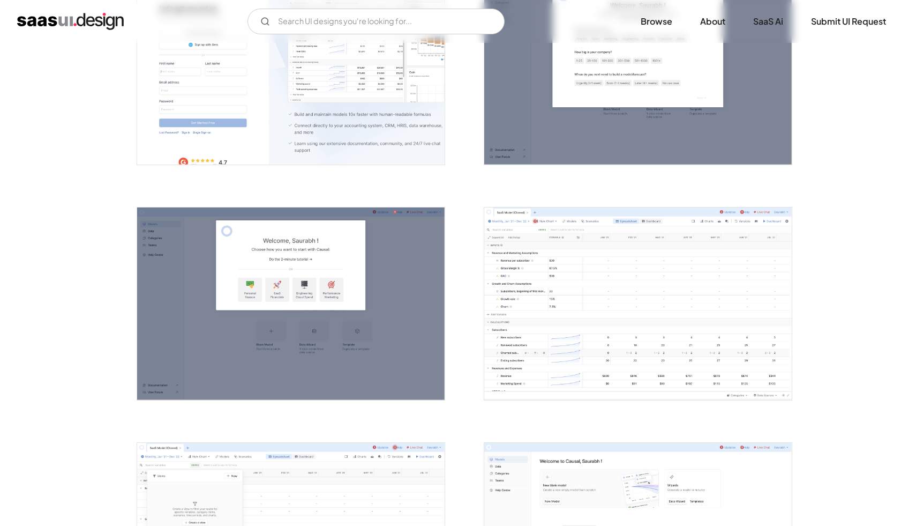
click at [540, 260] on img "open lightbox" at bounding box center [638, 303] width 308 height 192
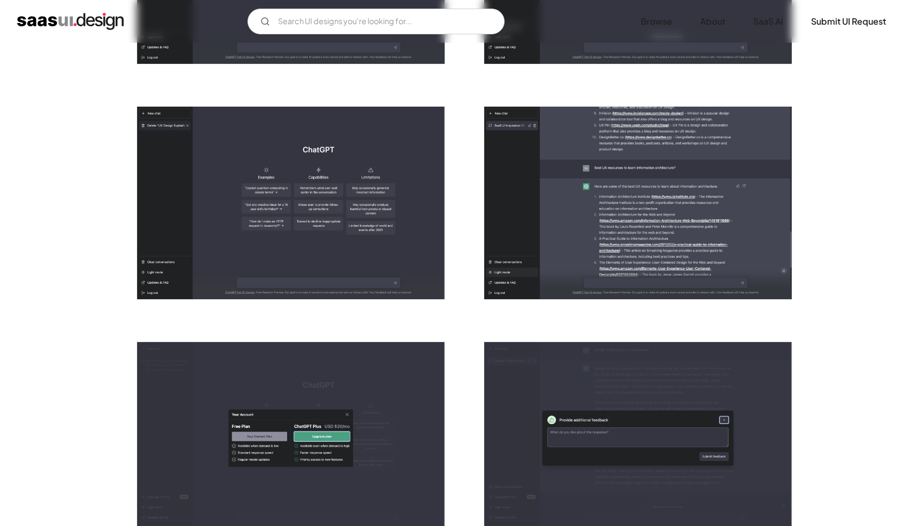
scroll to position [1590, 0]
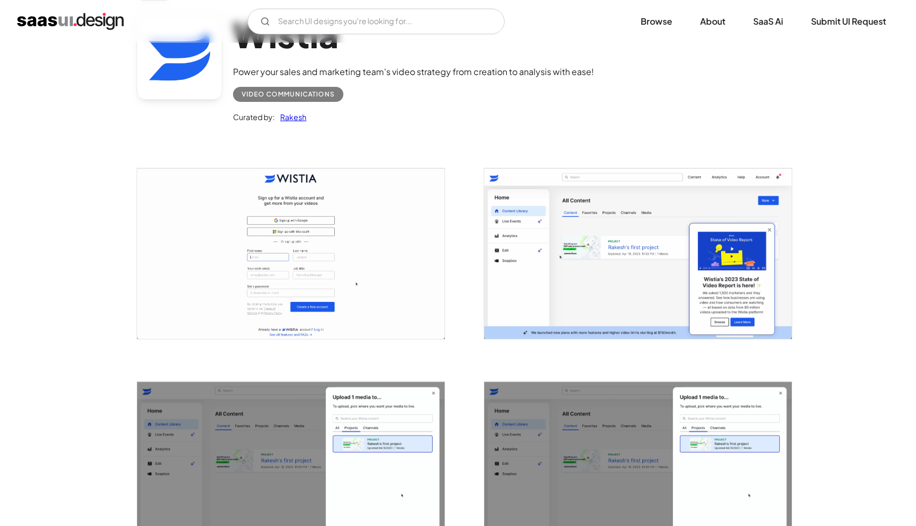
scroll to position [136, 0]
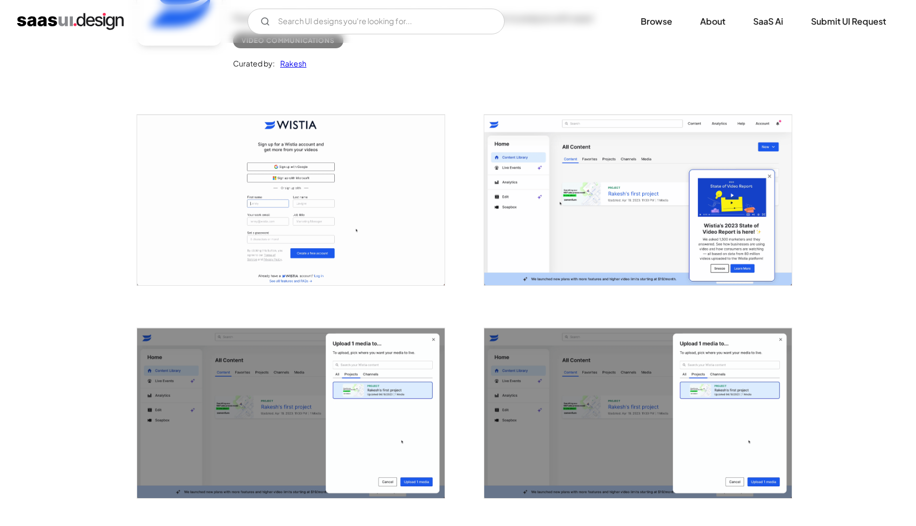
click at [571, 205] on img "open lightbox" at bounding box center [638, 200] width 308 height 170
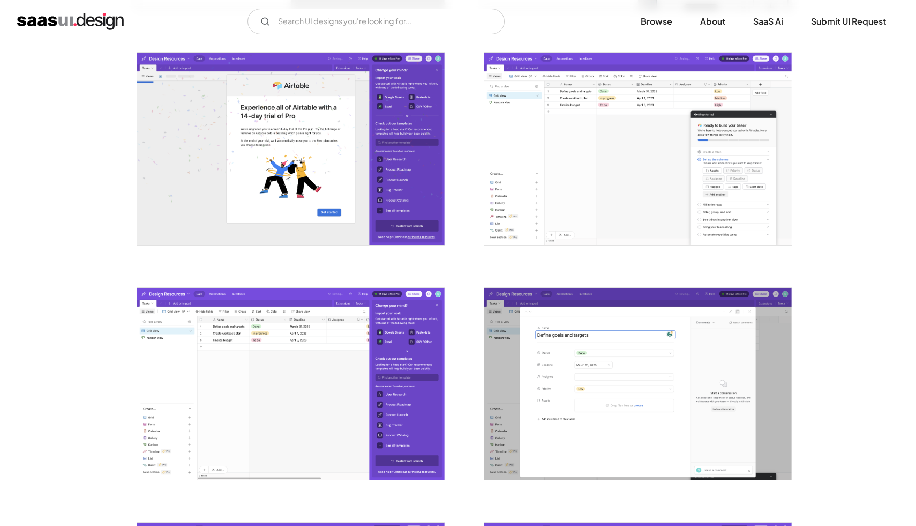
scroll to position [971, 0]
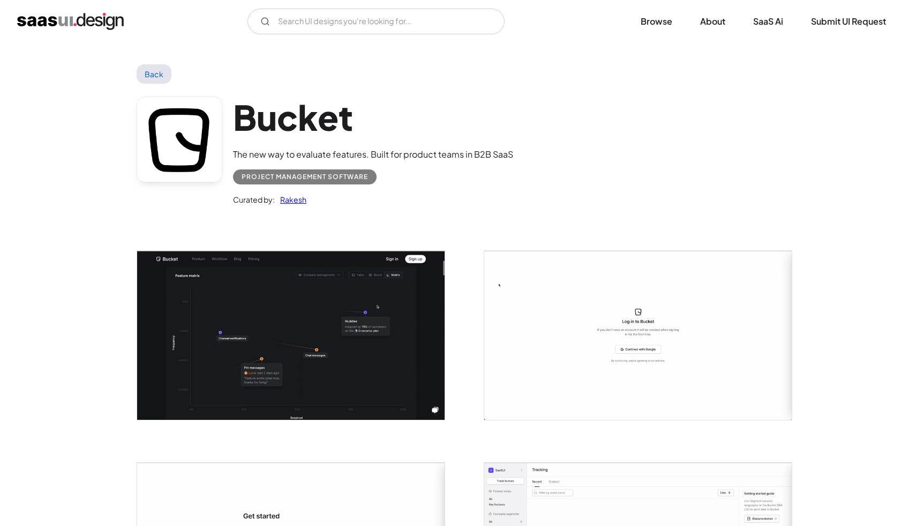
scroll to position [834, 0]
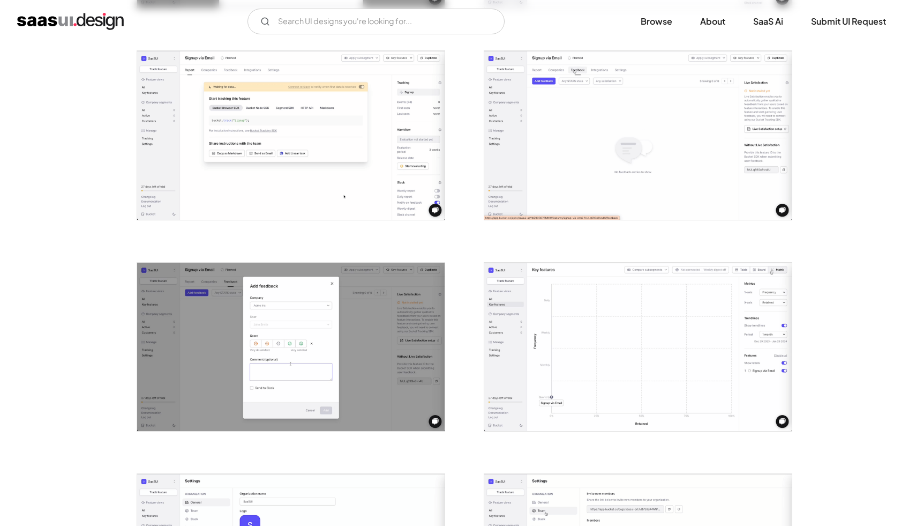
click at [555, 143] on img "open lightbox" at bounding box center [638, 135] width 308 height 168
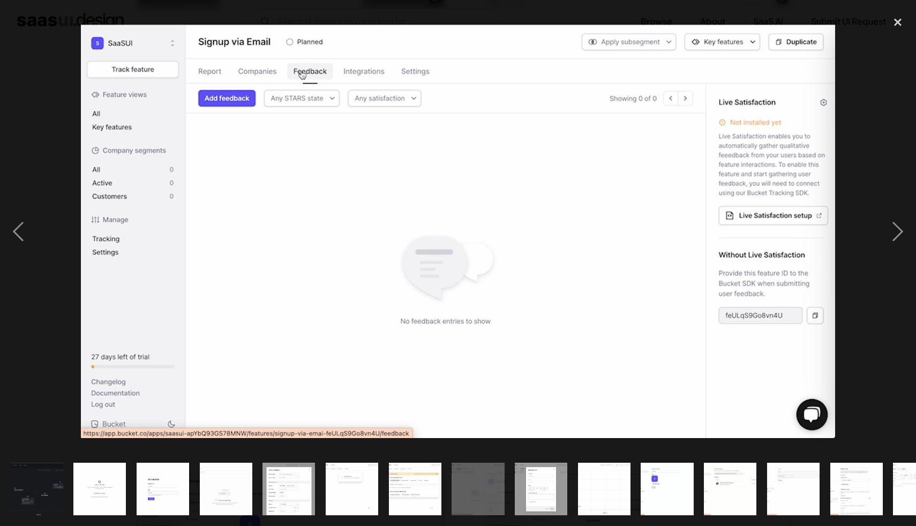
click at [39, 129] on div at bounding box center [458, 232] width 916 height 442
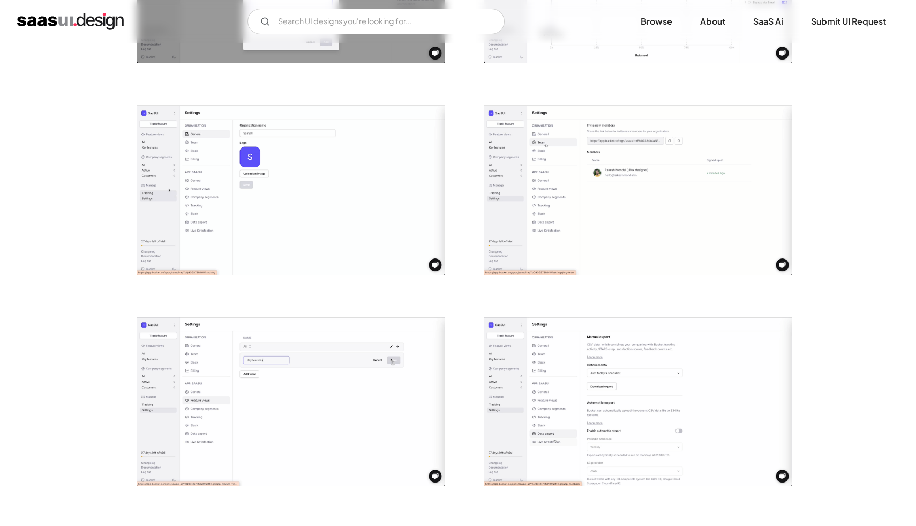
scroll to position [1746, 0]
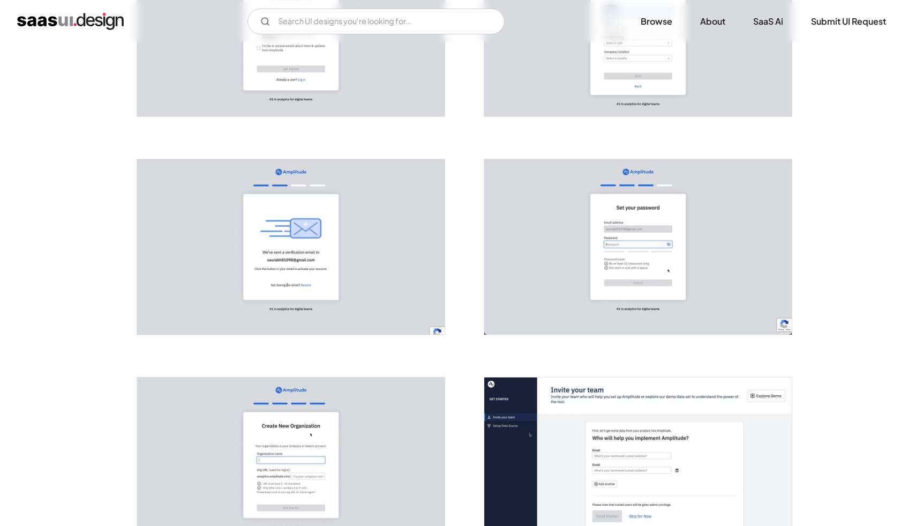
scroll to position [1059, 0]
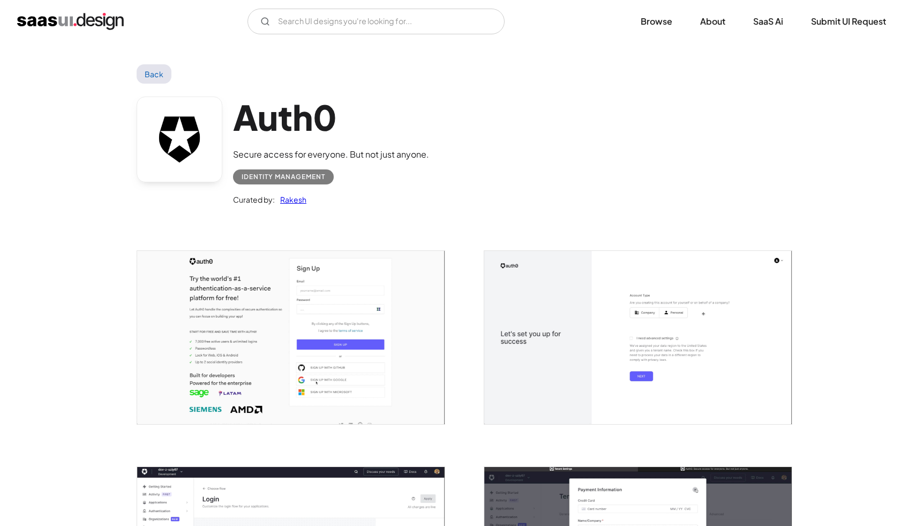
scroll to position [552, 0]
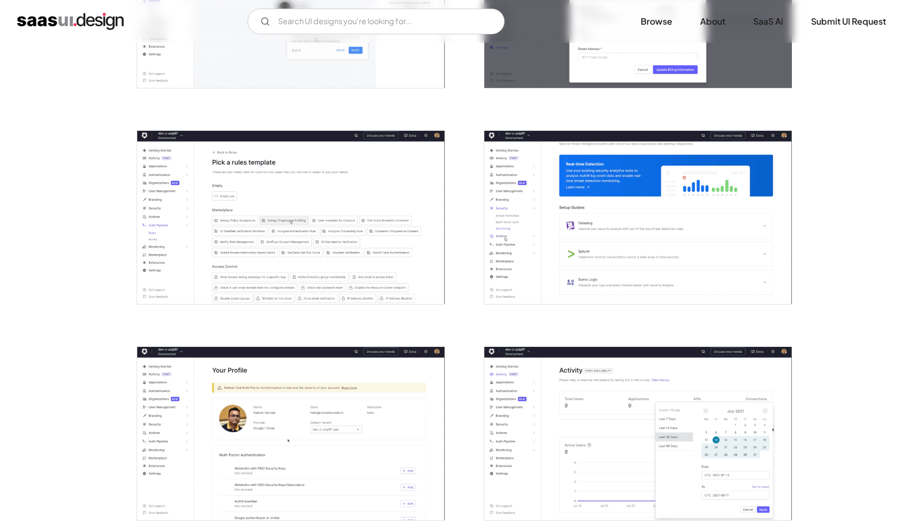
click at [198, 221] on img "open lightbox" at bounding box center [291, 217] width 308 height 173
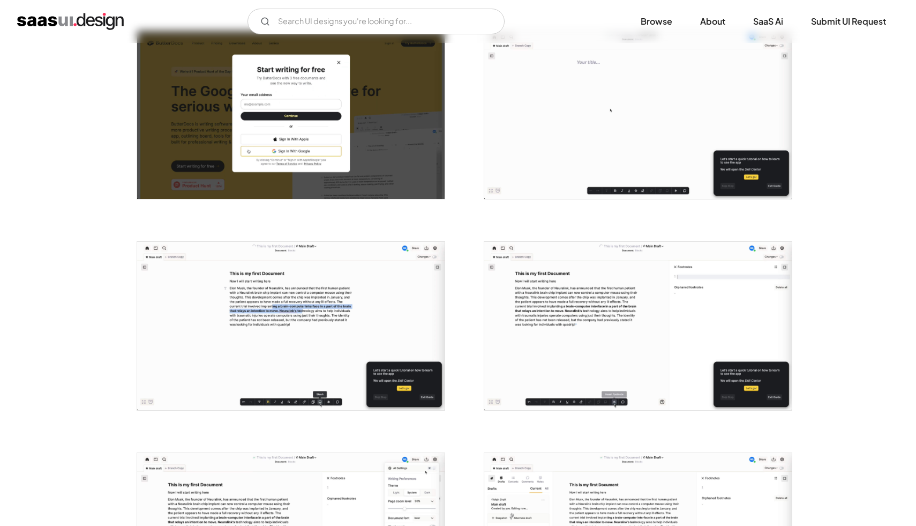
scroll to position [419, 0]
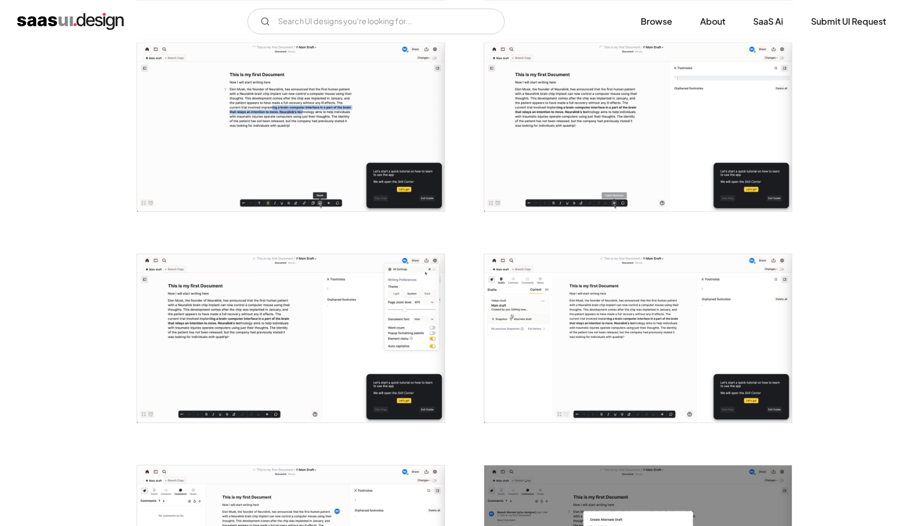
click at [542, 281] on img "open lightbox" at bounding box center [638, 338] width 308 height 168
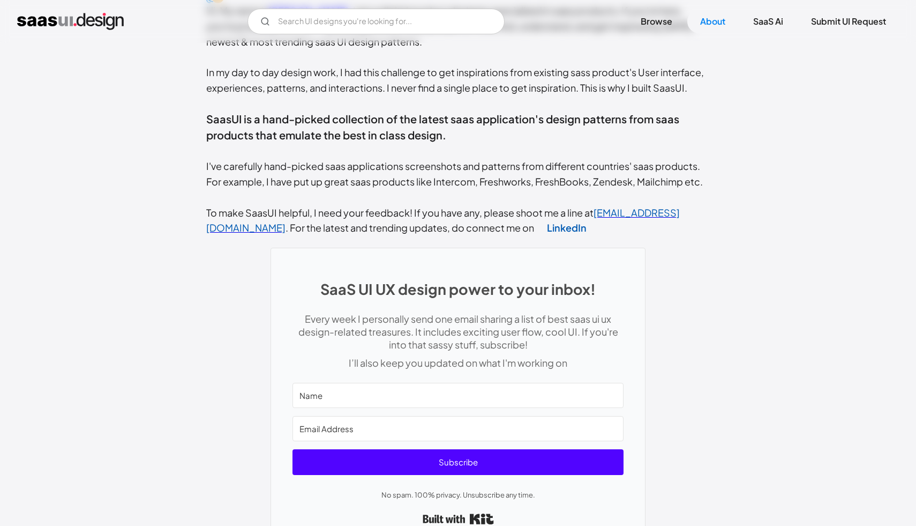
scroll to position [425, 0]
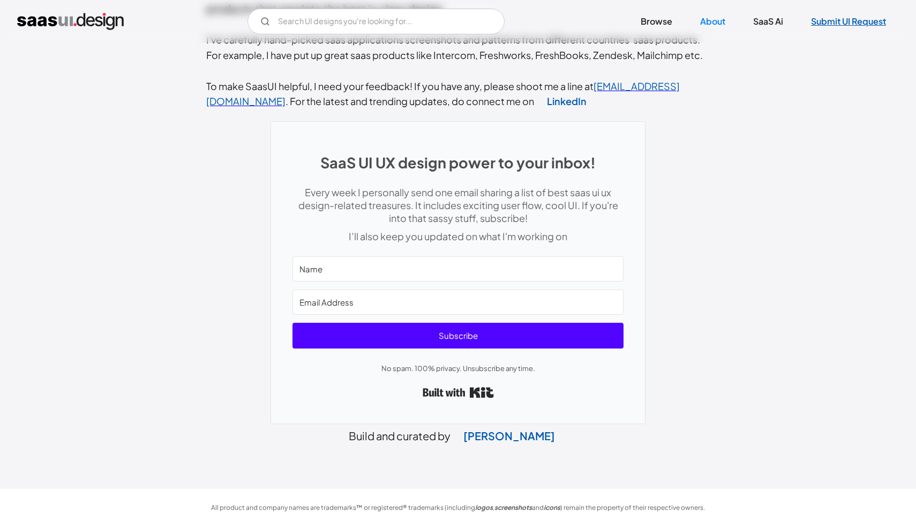
click at [843, 14] on link "Submit UI Request" at bounding box center [848, 22] width 101 height 24
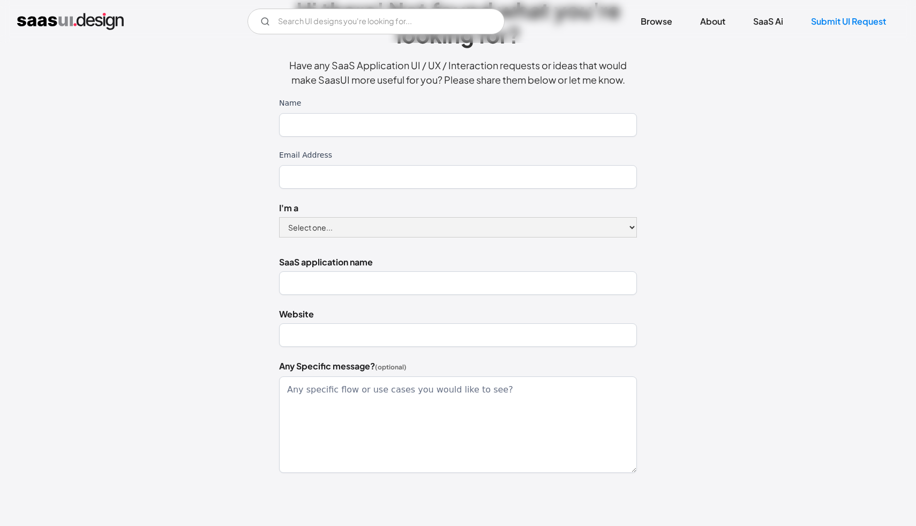
scroll to position [23, 0]
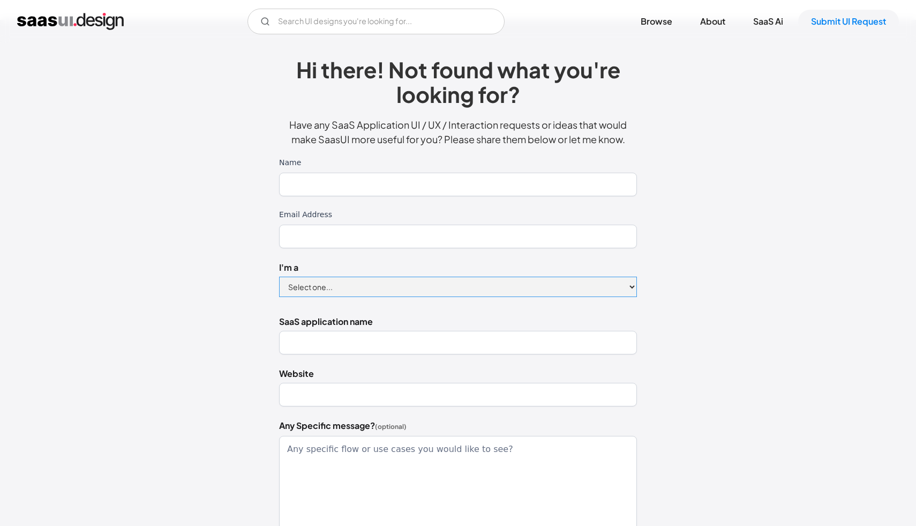
click at [391, 288] on select "Select one... Designer Product Manager Founder" at bounding box center [458, 286] width 358 height 20
